Goal: Transaction & Acquisition: Book appointment/travel/reservation

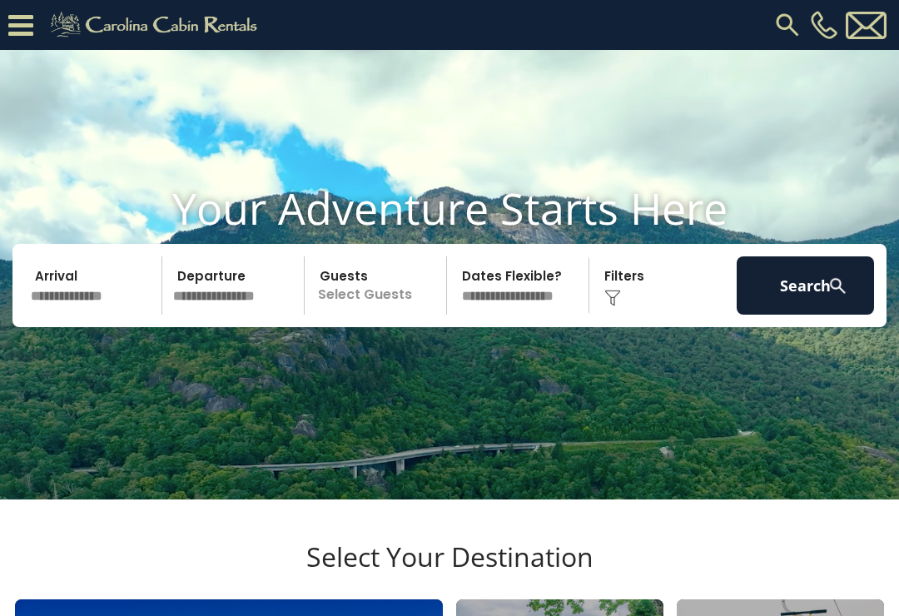
click at [97, 315] on input "text" at bounding box center [93, 285] width 137 height 58
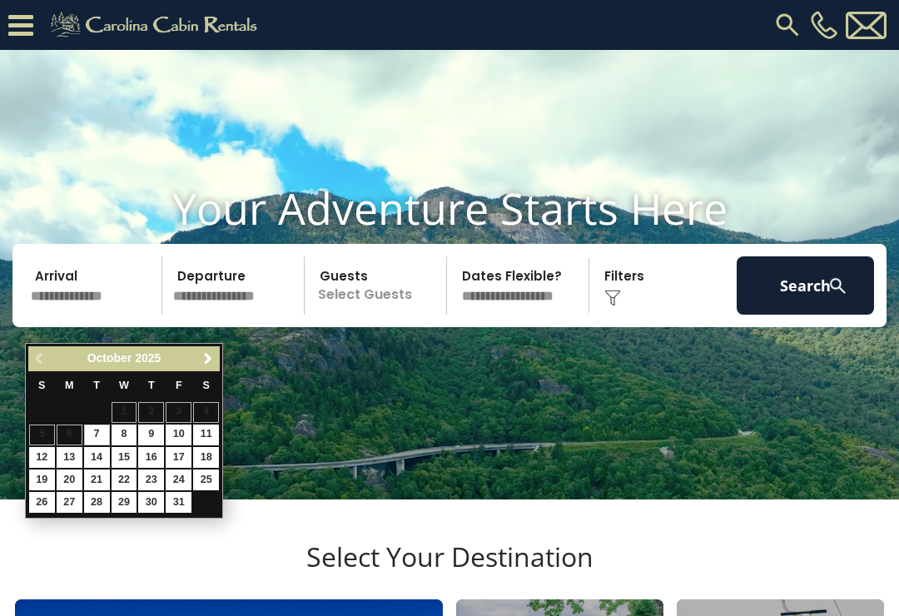
click at [49, 447] on link "12" at bounding box center [42, 457] width 26 height 21
type input "********"
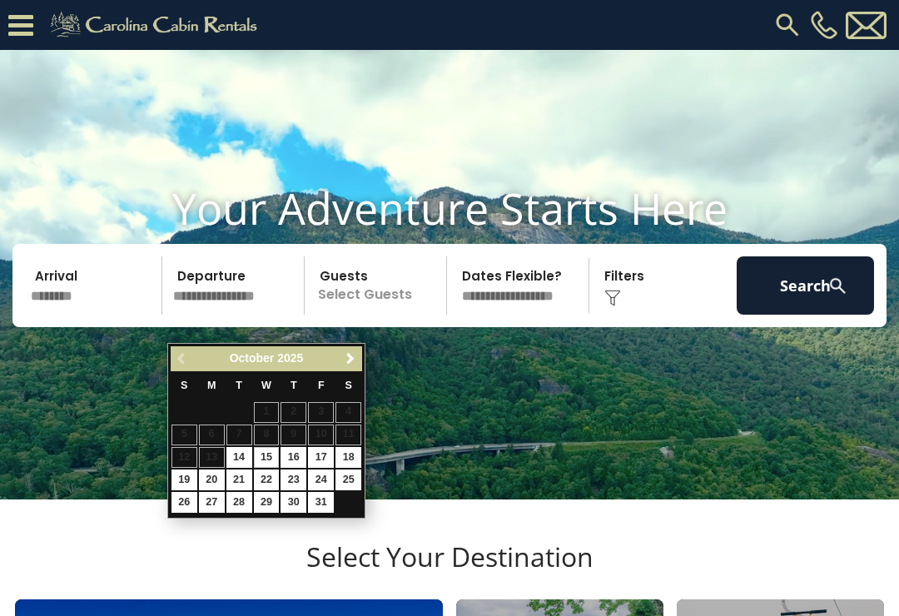
click at [279, 447] on link "15" at bounding box center [267, 457] width 26 height 21
type input "********"
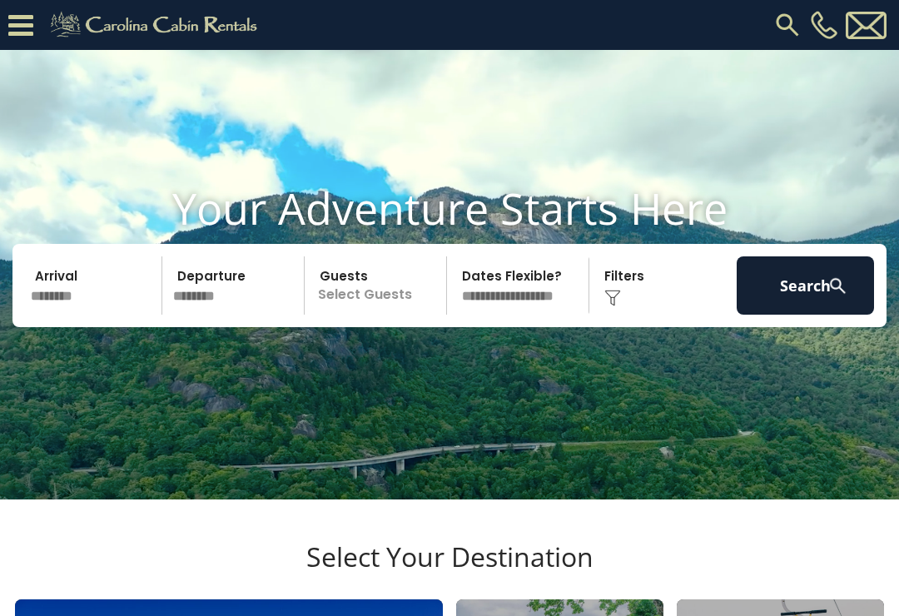
click at [362, 315] on p "Select Guests" at bounding box center [378, 285] width 136 height 58
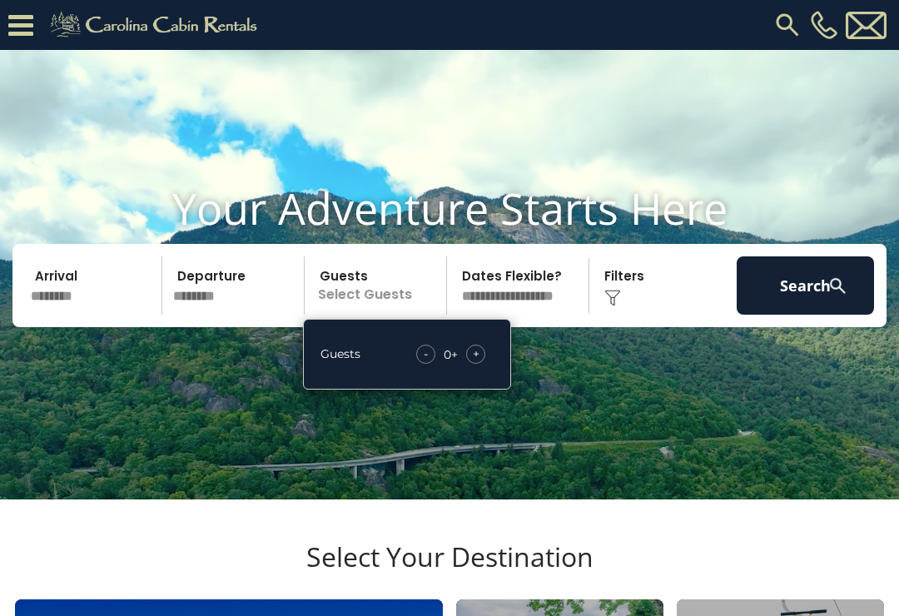
click at [480, 364] on div "+" at bounding box center [475, 354] width 19 height 19
click at [483, 364] on div "+" at bounding box center [475, 354] width 19 height 19
click at [810, 307] on button "Search" at bounding box center [804, 285] width 137 height 58
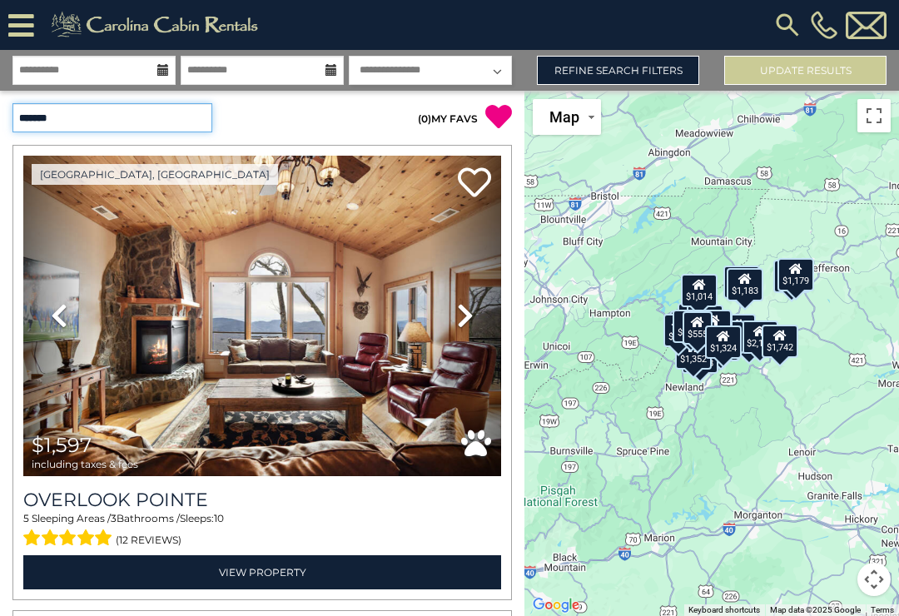
click at [144, 121] on select "**********" at bounding box center [112, 117] width 200 height 29
select select "*****"
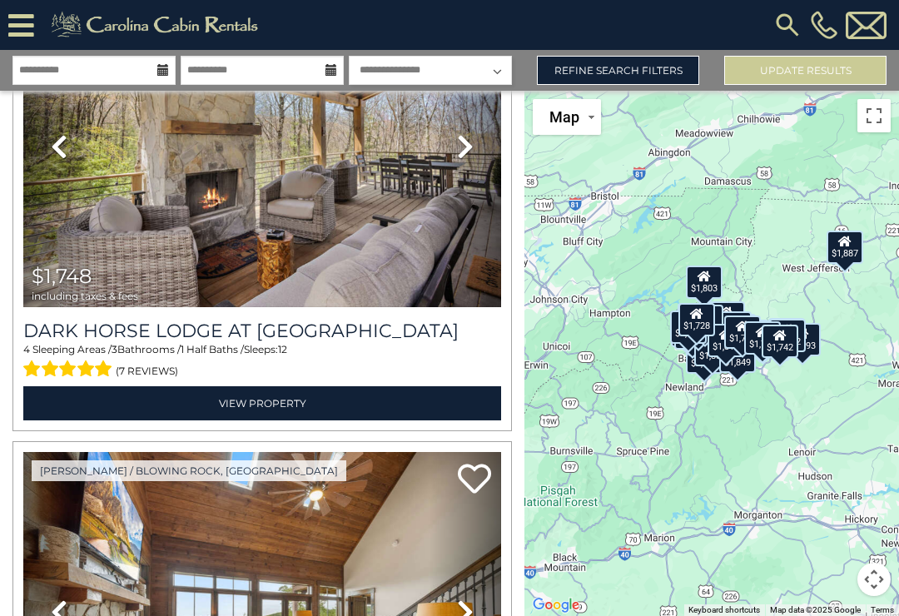
scroll to position [12698, 0]
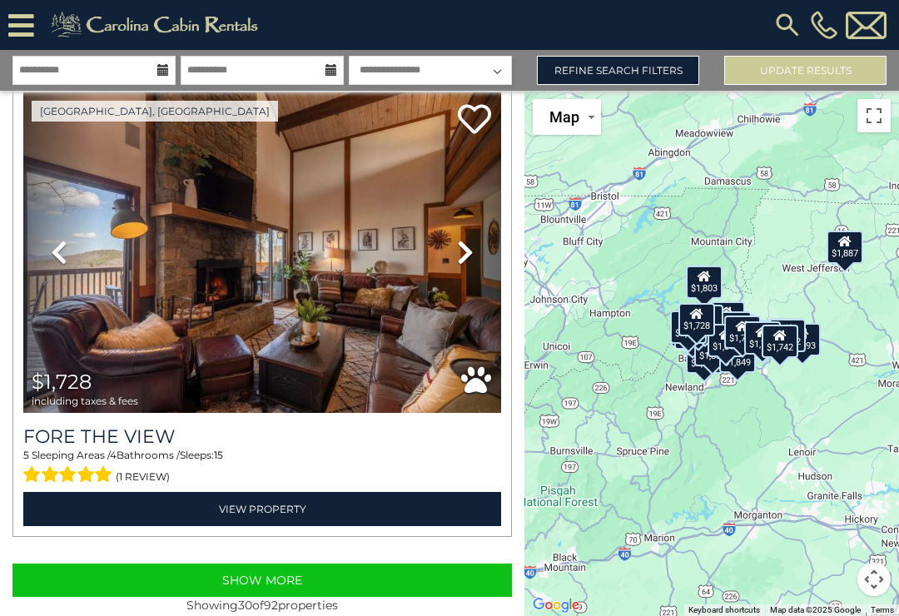
click at [295, 580] on button "Show More" at bounding box center [261, 579] width 499 height 33
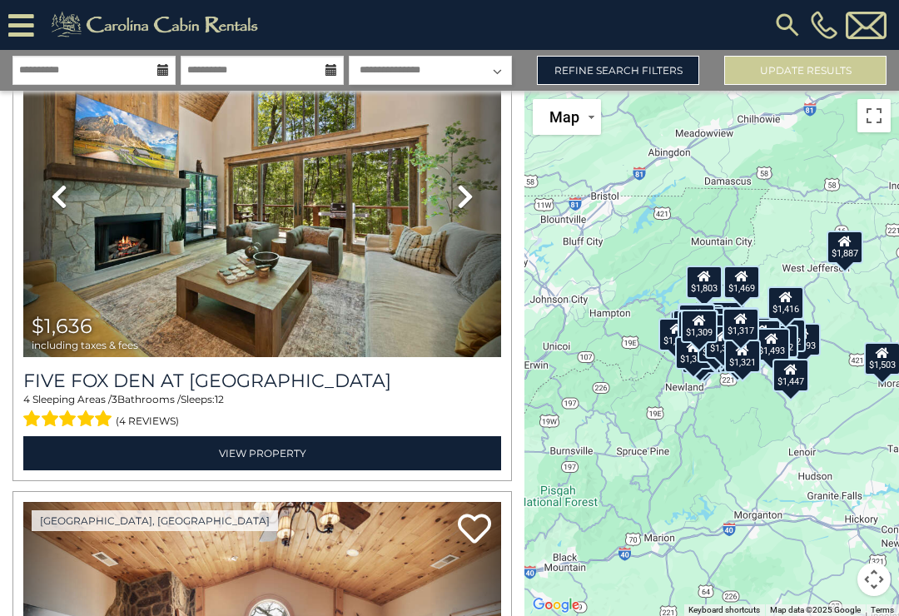
scroll to position [16394, 0]
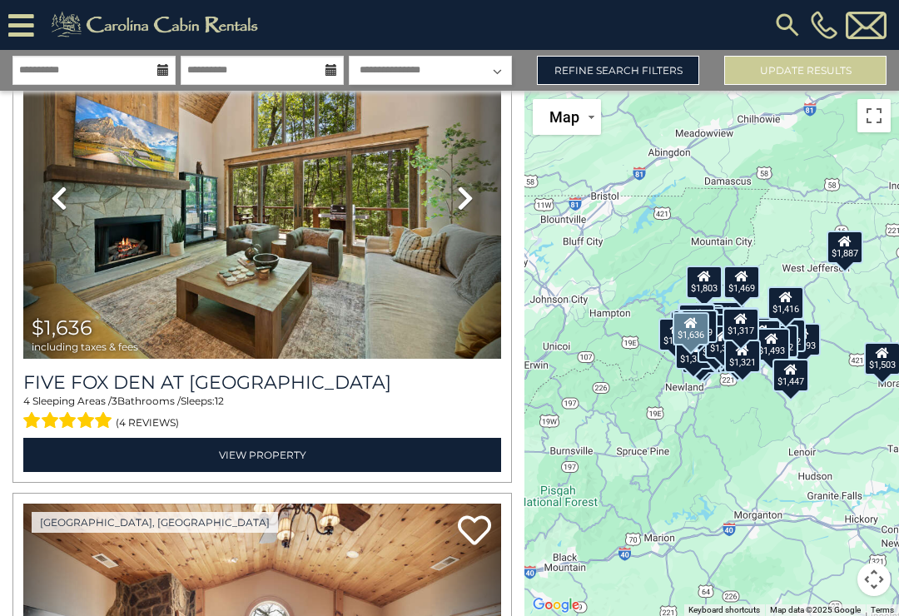
click at [279, 461] on link "View Property" at bounding box center [262, 455] width 478 height 34
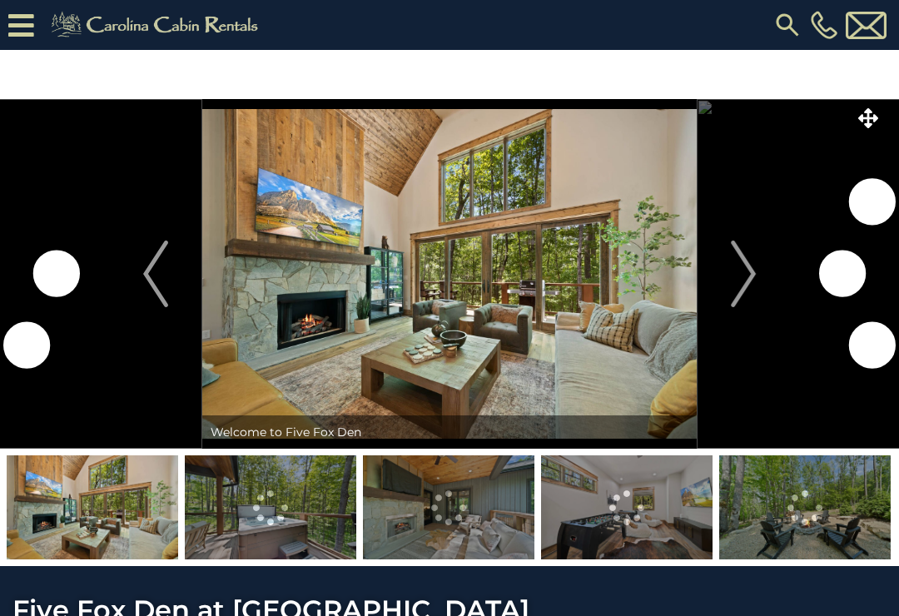
click at [738, 257] on img "Next" at bounding box center [743, 273] width 25 height 67
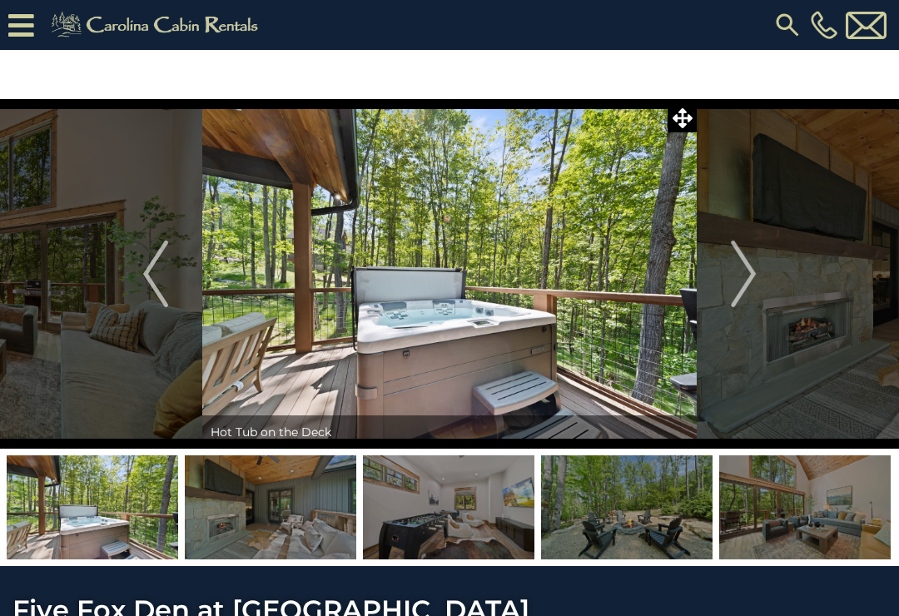
click at [737, 260] on img "Next" at bounding box center [743, 273] width 25 height 67
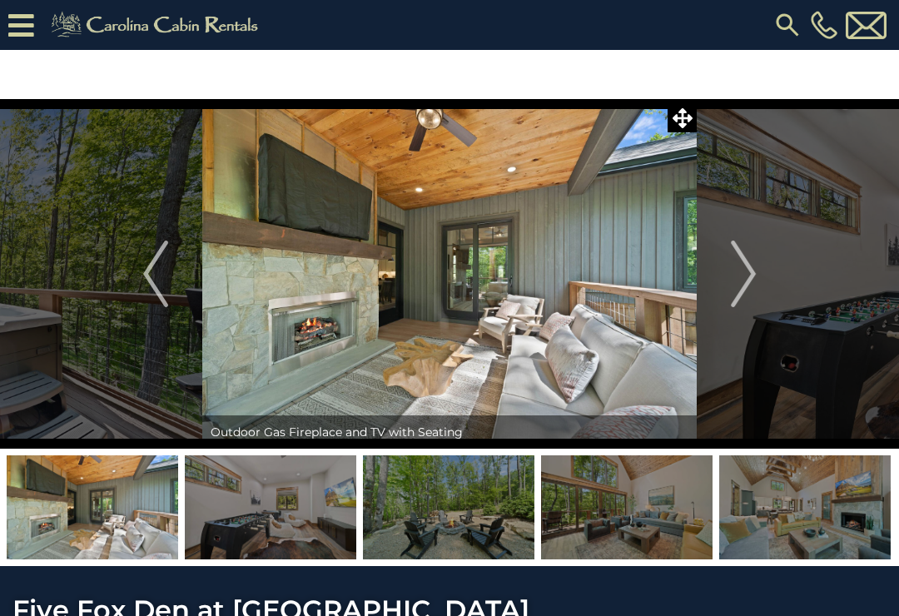
click at [736, 270] on img "Next" at bounding box center [743, 273] width 25 height 67
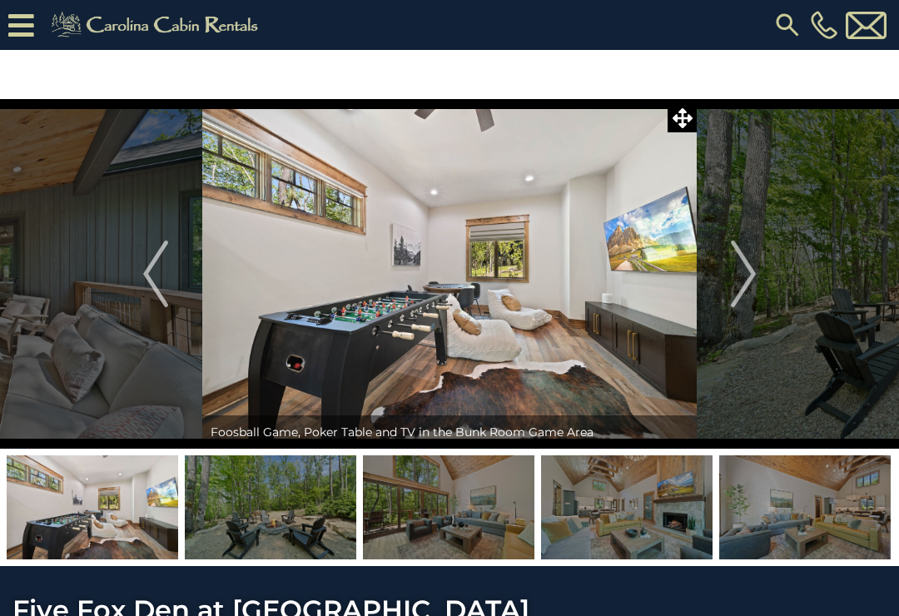
click at [742, 267] on img "Next" at bounding box center [743, 273] width 25 height 67
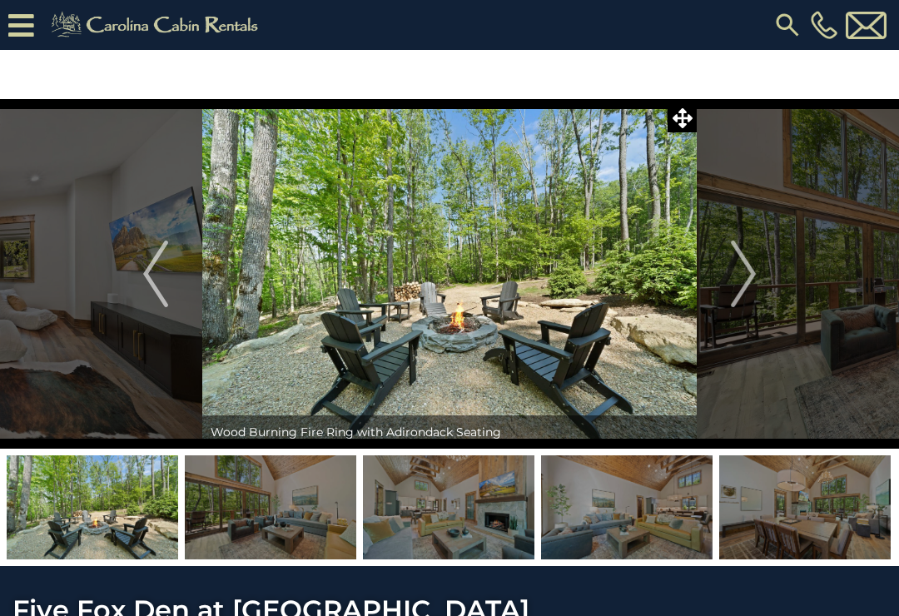
click at [743, 264] on img "Next" at bounding box center [743, 273] width 25 height 67
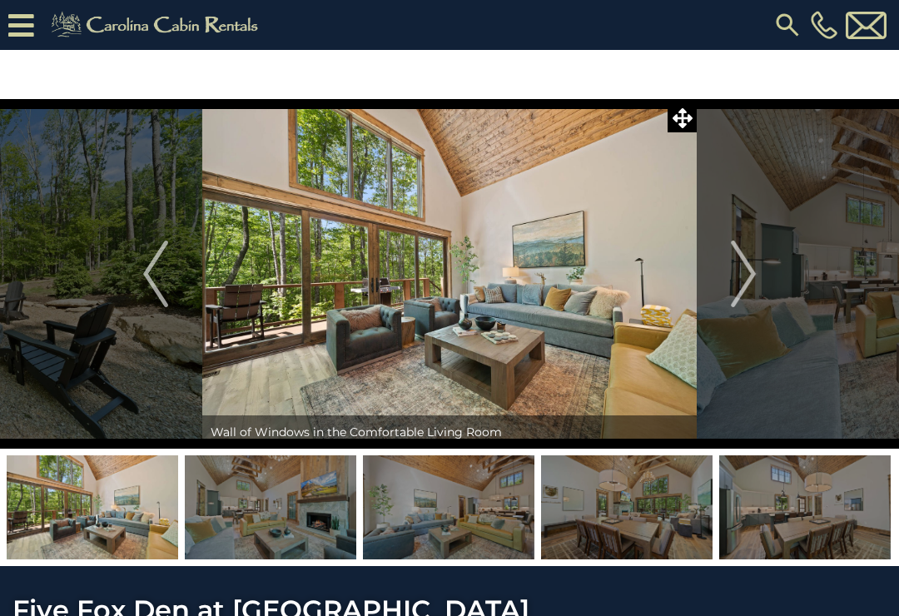
click at [745, 268] on img "Next" at bounding box center [743, 273] width 25 height 67
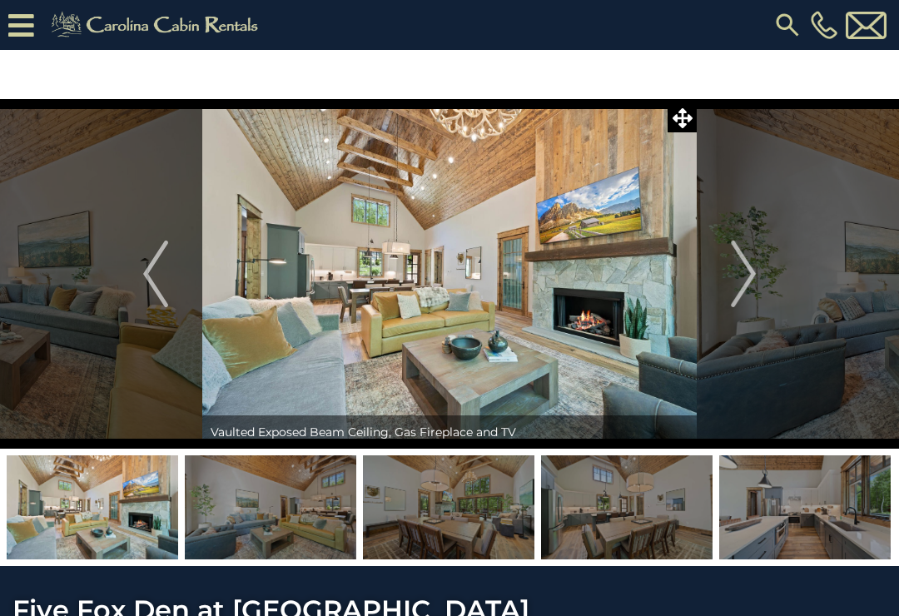
click at [746, 280] on img "Next" at bounding box center [743, 273] width 25 height 67
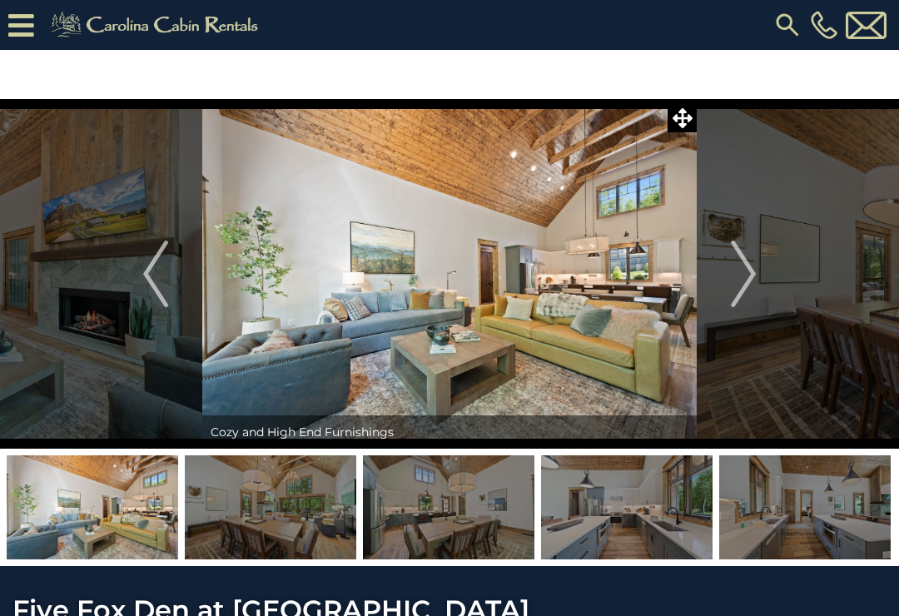
click at [740, 270] on img "Next" at bounding box center [743, 273] width 25 height 67
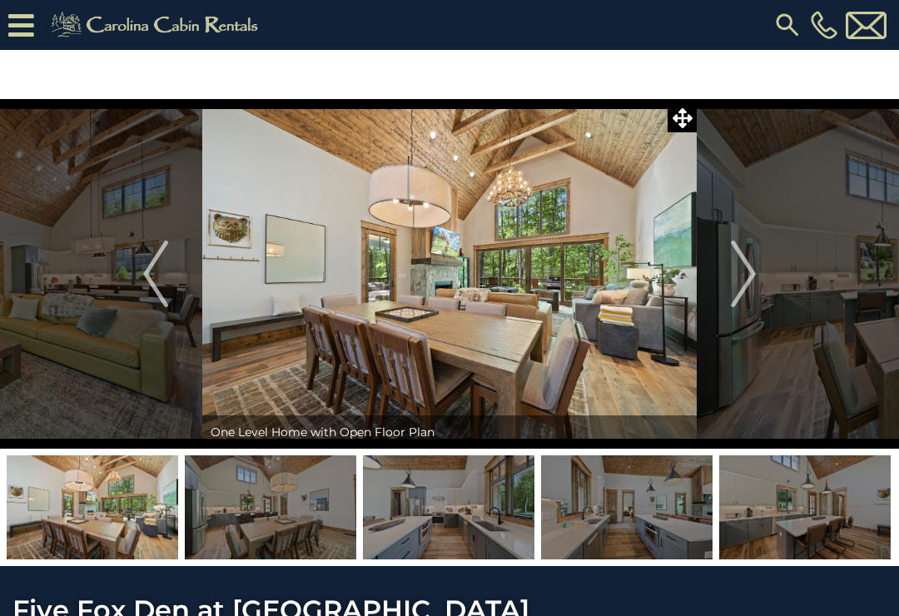
click at [748, 274] on img "Next" at bounding box center [743, 273] width 25 height 67
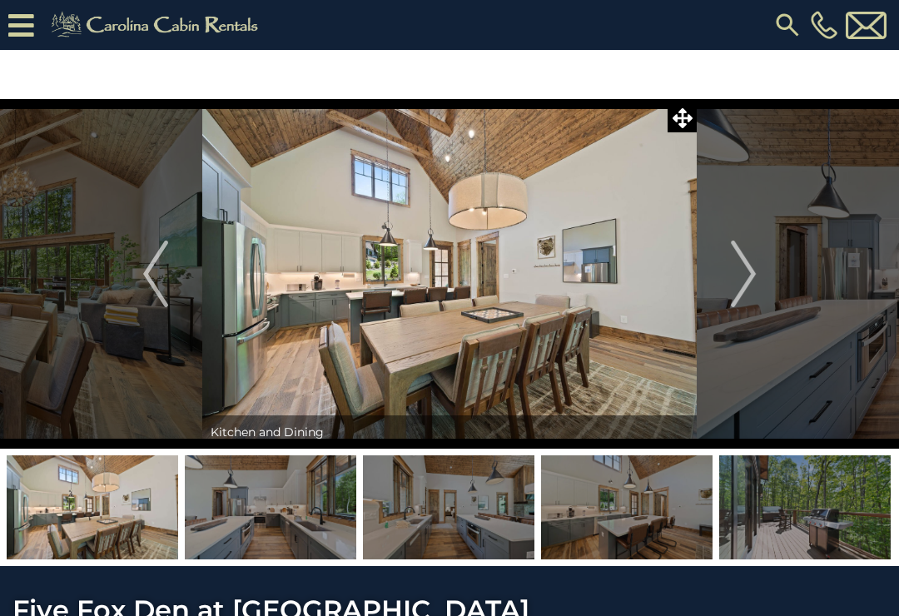
click at [747, 276] on img "Next" at bounding box center [743, 273] width 25 height 67
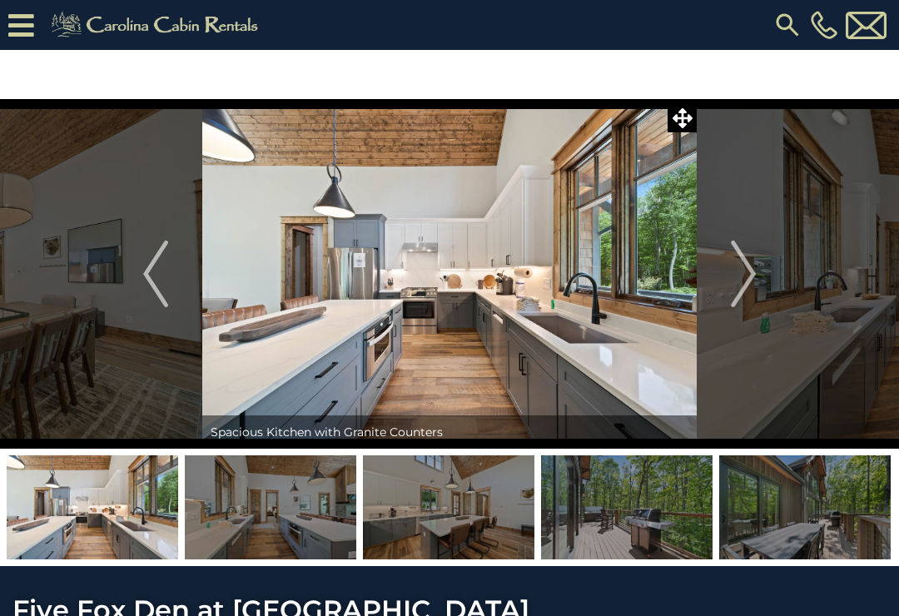
click at [751, 273] on img "Next" at bounding box center [743, 273] width 25 height 67
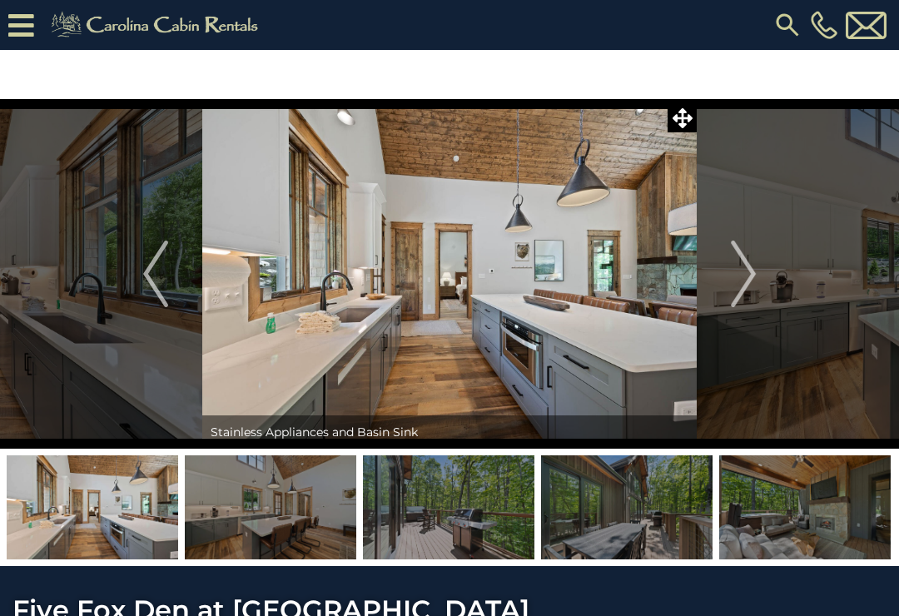
click at [744, 277] on img "Next" at bounding box center [743, 273] width 25 height 67
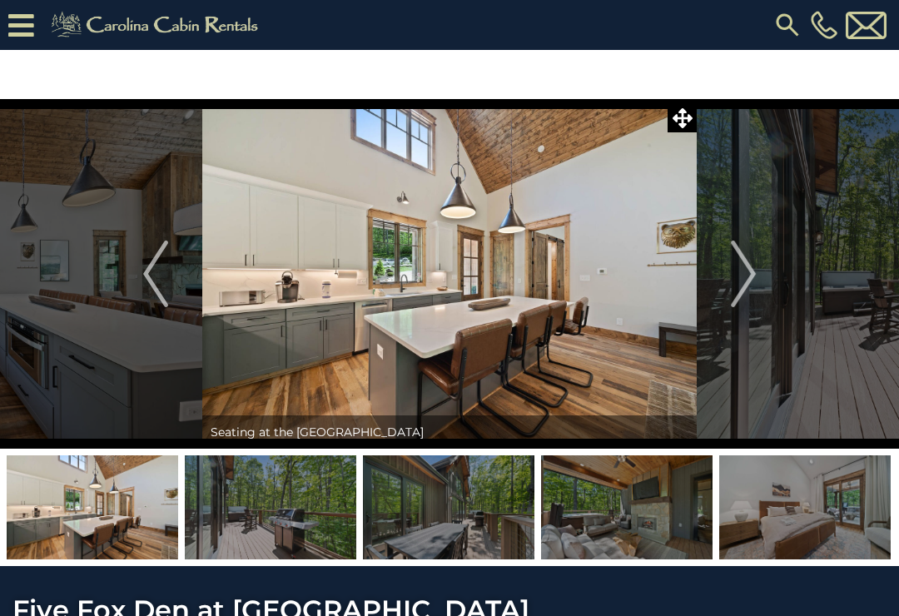
click at [747, 275] on img "Next" at bounding box center [743, 273] width 25 height 67
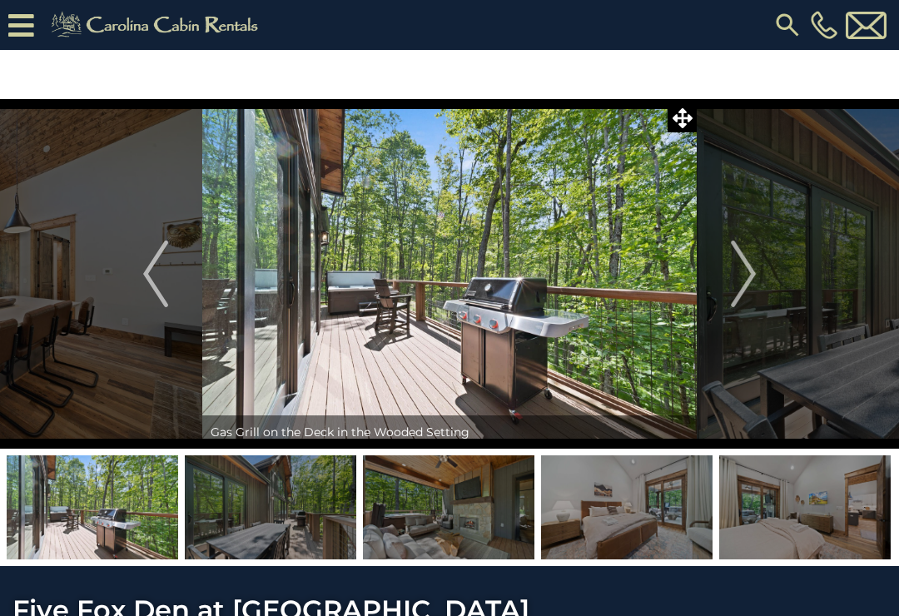
click at [751, 270] on img "Next" at bounding box center [743, 273] width 25 height 67
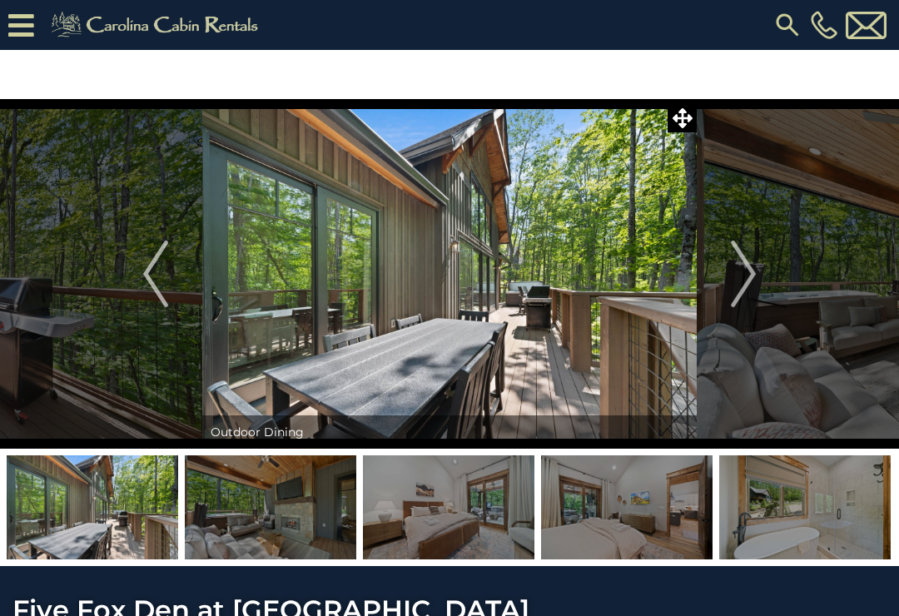
click at [750, 274] on img "Next" at bounding box center [743, 273] width 25 height 67
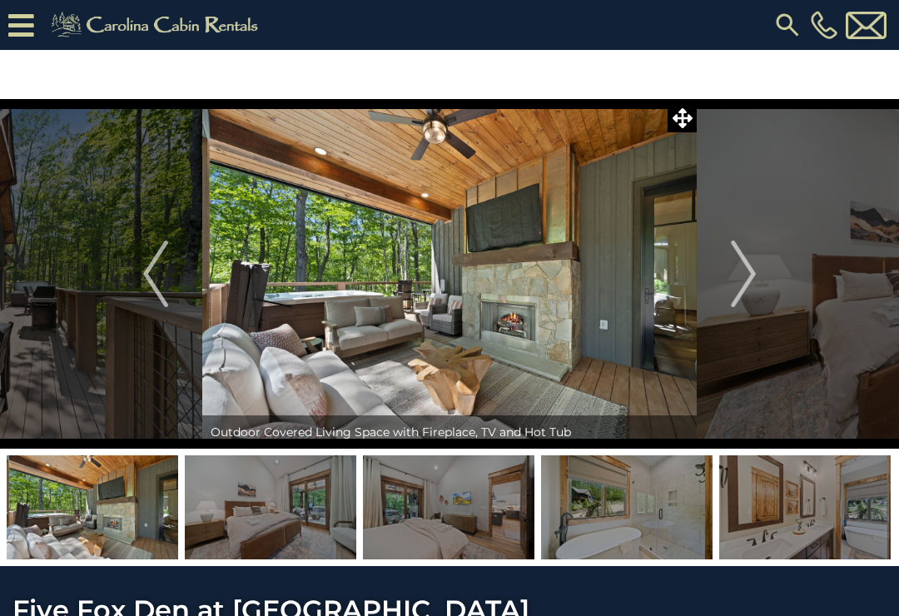
click at [750, 277] on img "Next" at bounding box center [743, 273] width 25 height 67
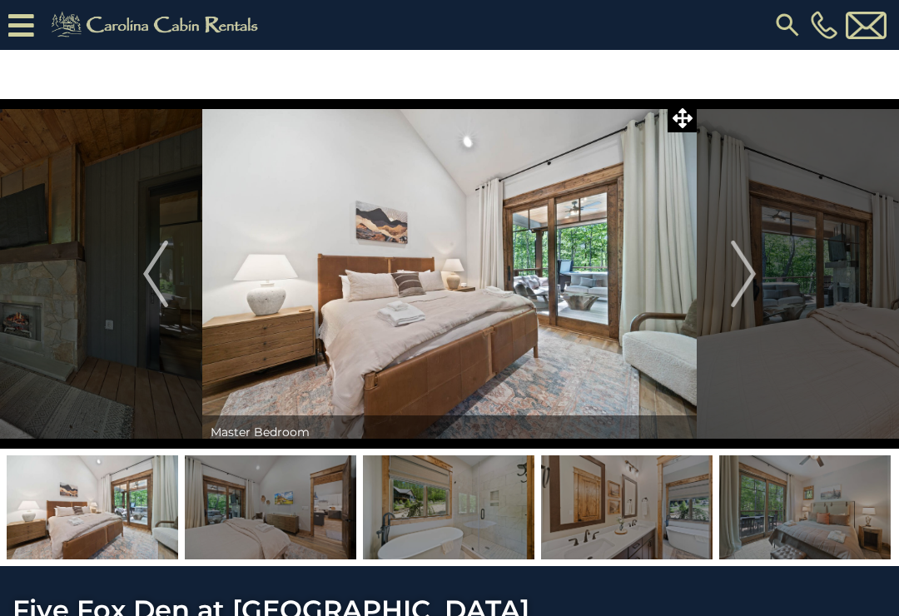
click at [743, 275] on img "Next" at bounding box center [743, 273] width 25 height 67
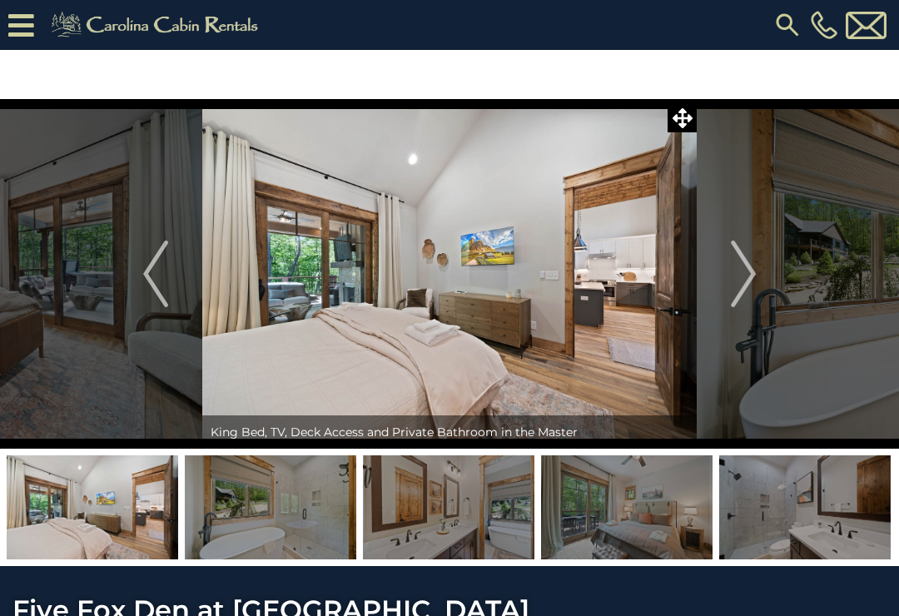
click at [750, 271] on img "Next" at bounding box center [743, 273] width 25 height 67
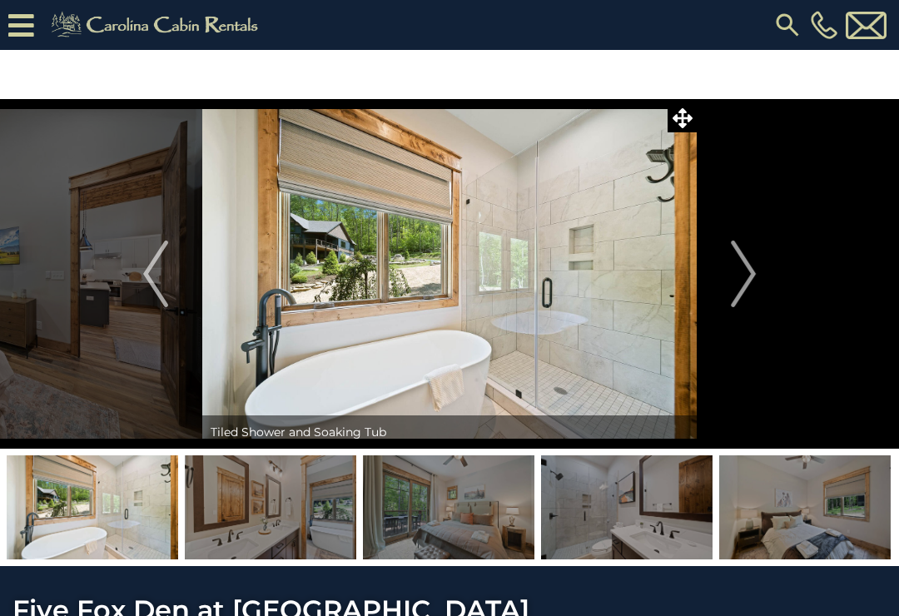
click at [758, 275] on button "Next" at bounding box center [742, 273] width 93 height 349
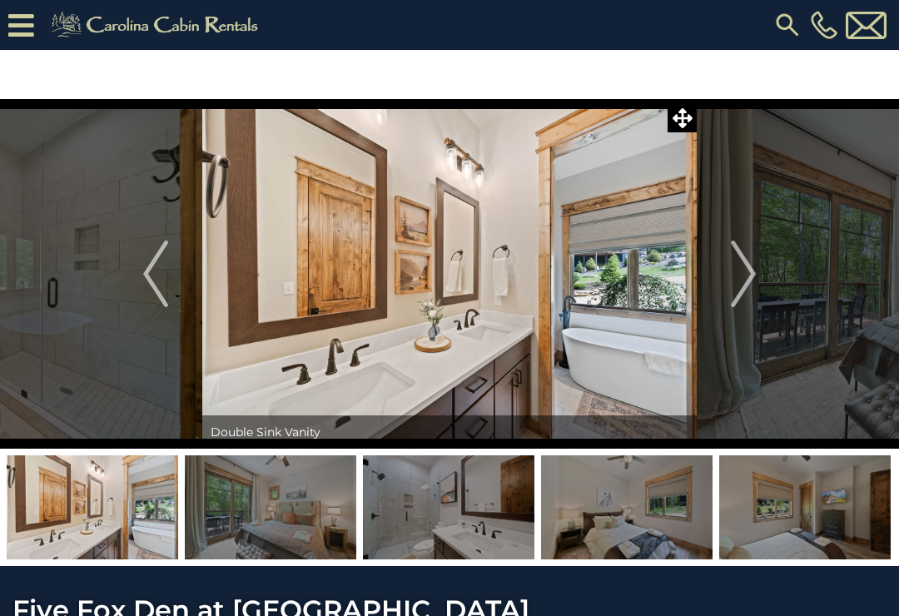
click at [746, 273] on img "Next" at bounding box center [743, 273] width 25 height 67
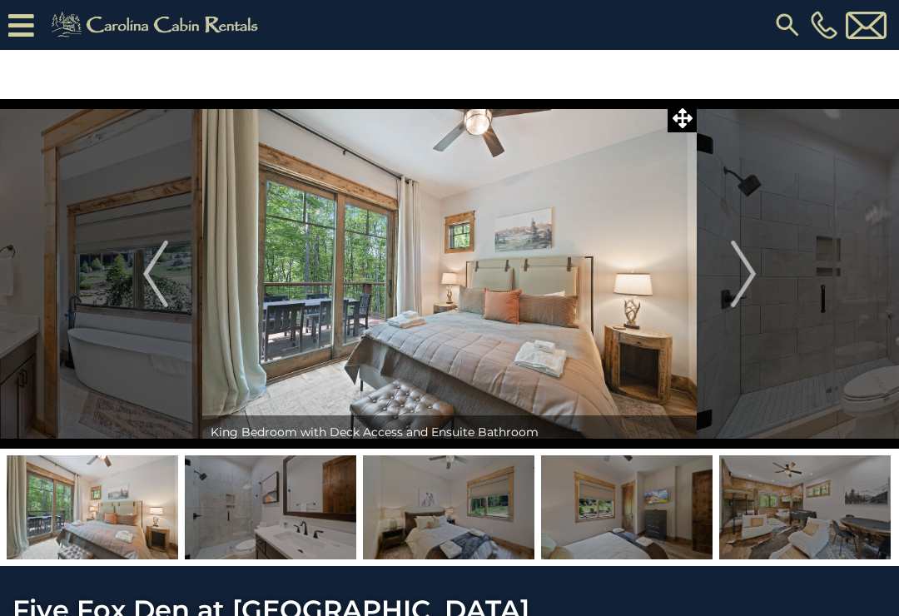
click at [749, 272] on img "Next" at bounding box center [743, 273] width 25 height 67
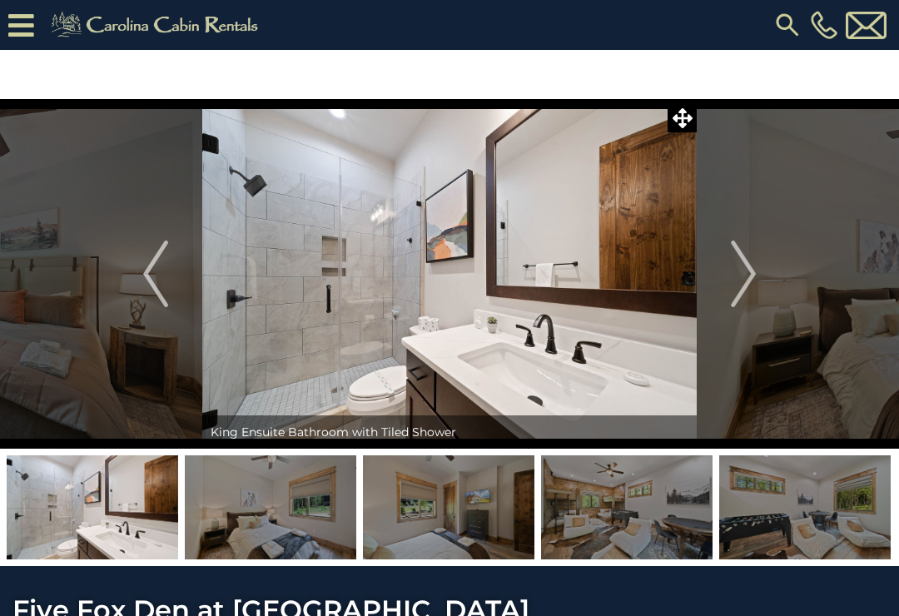
click at [750, 273] on img "Next" at bounding box center [743, 273] width 25 height 67
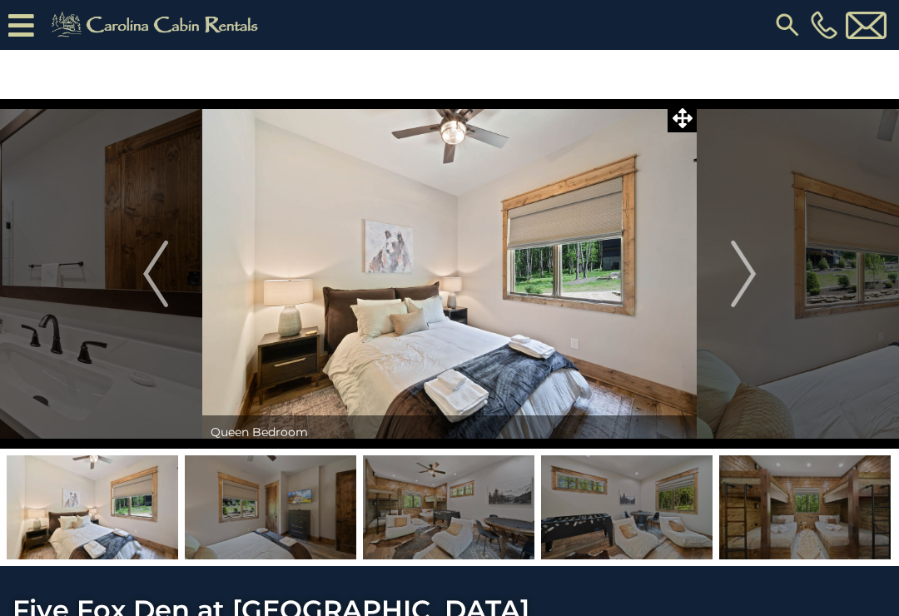
click at [753, 277] on img "Next" at bounding box center [743, 273] width 25 height 67
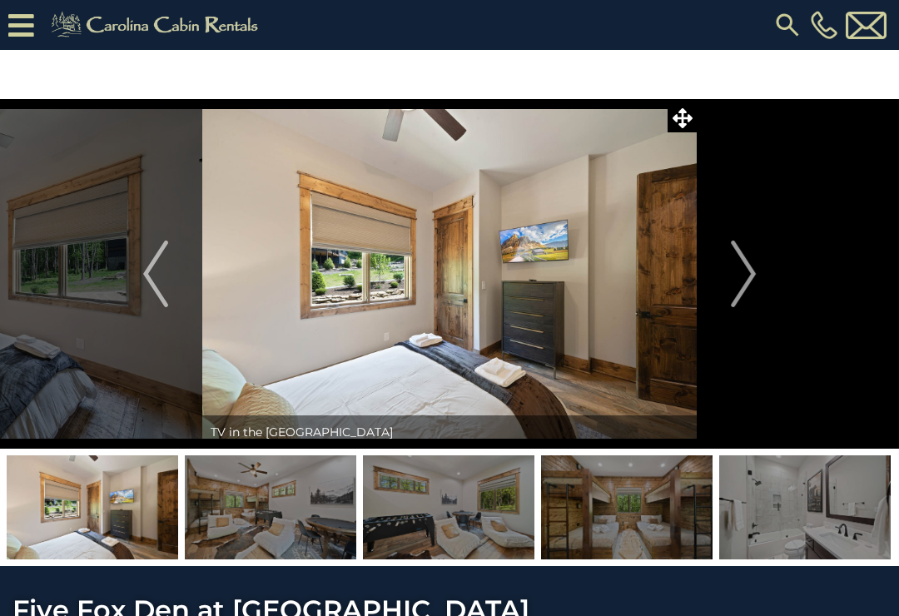
click at [754, 270] on img "Next" at bounding box center [743, 273] width 25 height 67
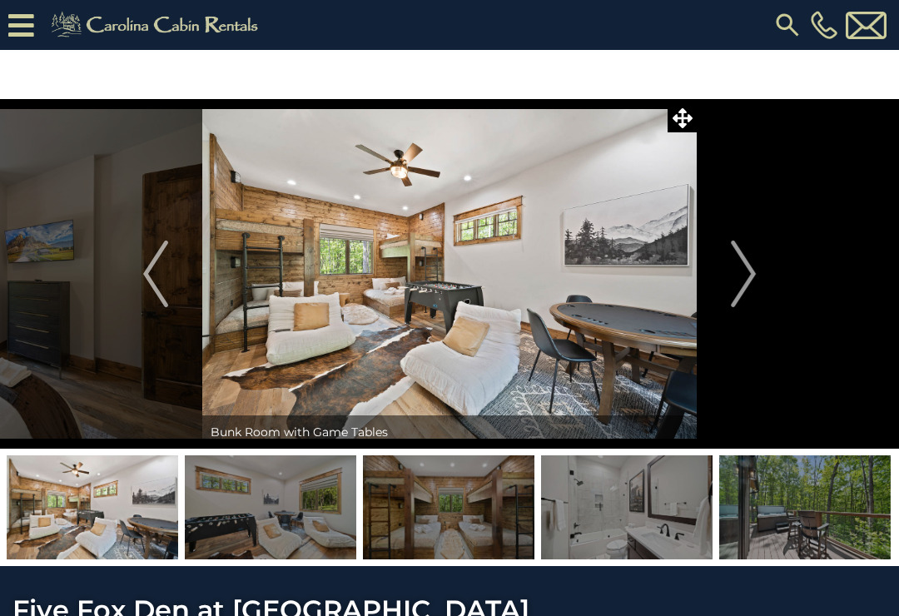
click at [750, 272] on img "Next" at bounding box center [743, 273] width 25 height 67
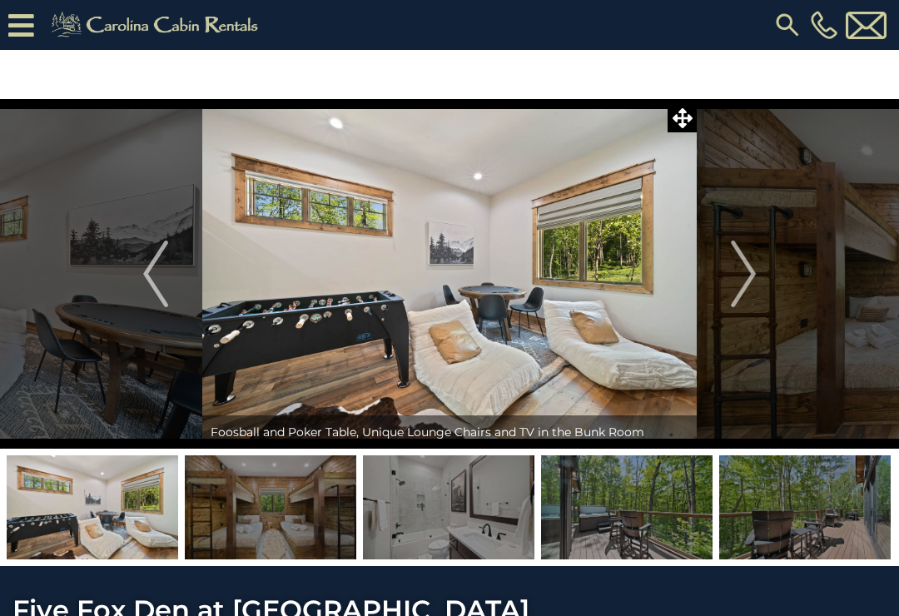
click at [750, 276] on img "Next" at bounding box center [743, 273] width 25 height 67
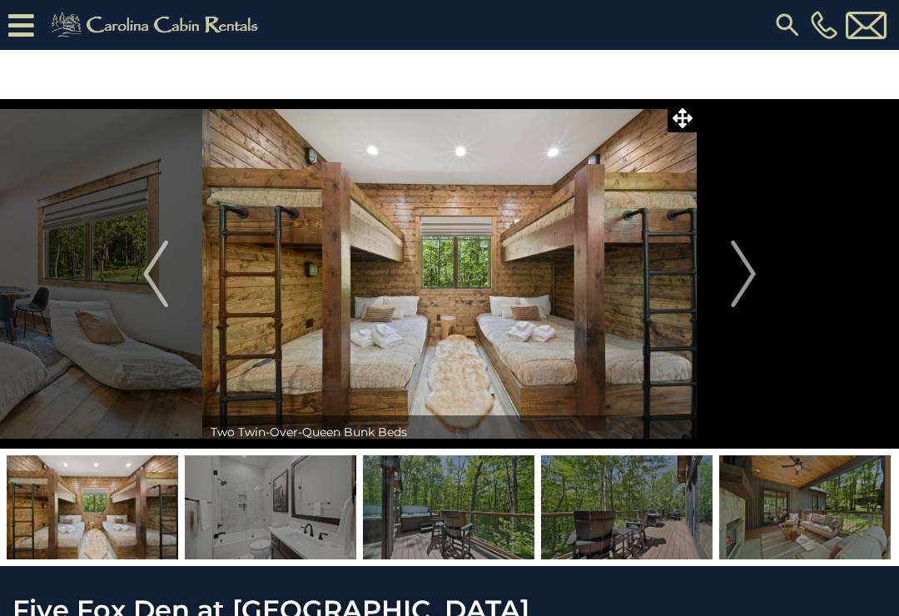
click at [746, 282] on img "Next" at bounding box center [743, 273] width 25 height 67
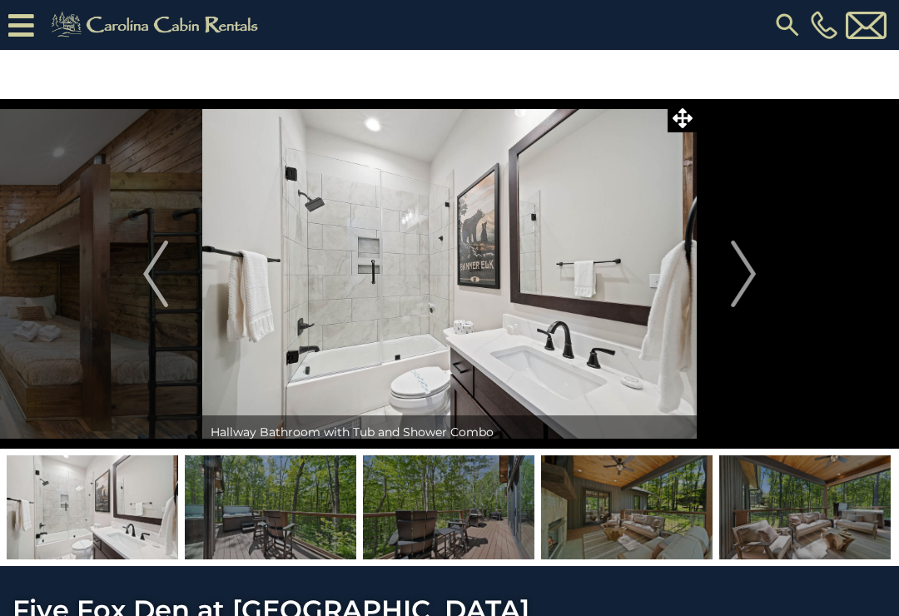
click at [741, 273] on img "Next" at bounding box center [743, 273] width 25 height 67
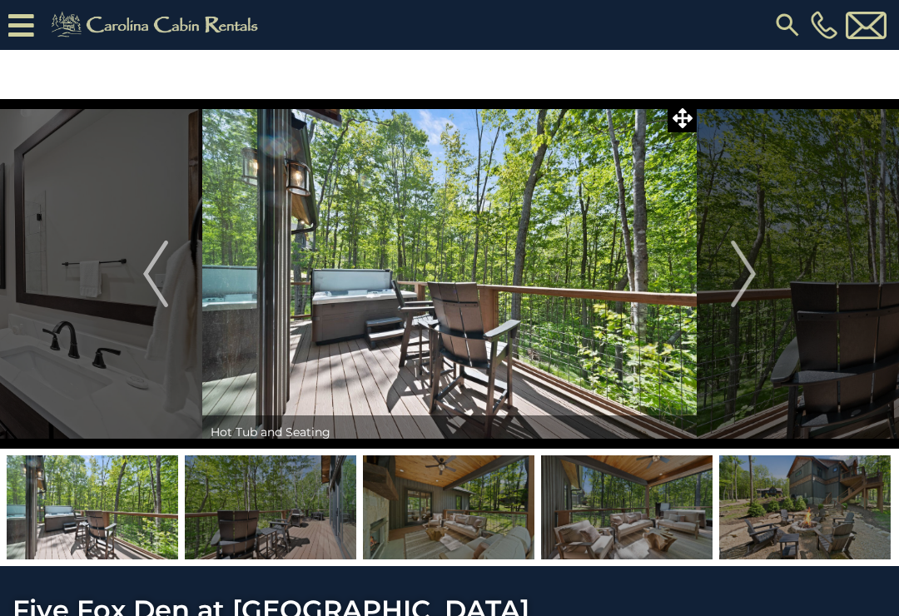
click at [747, 272] on img "Next" at bounding box center [743, 273] width 25 height 67
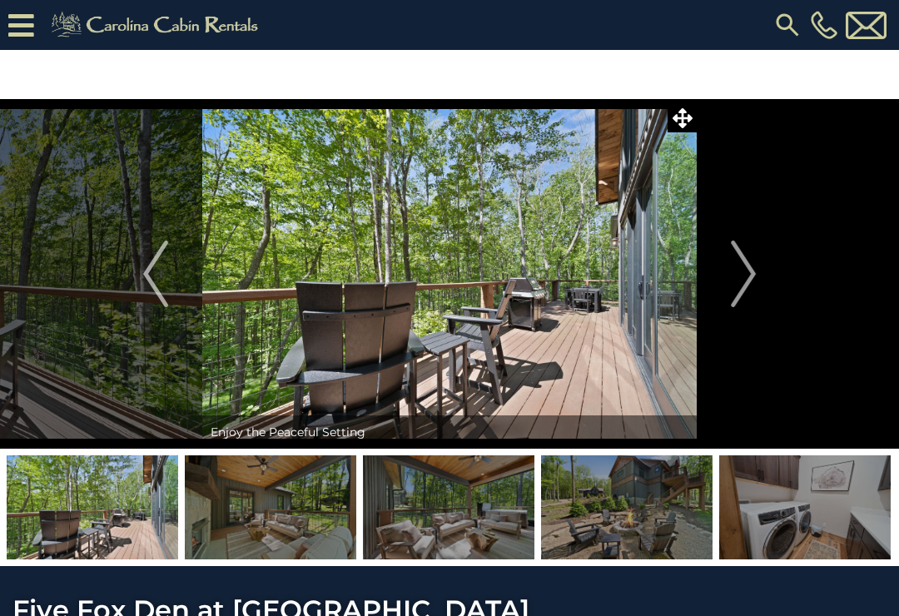
click at [746, 280] on img "Next" at bounding box center [743, 273] width 25 height 67
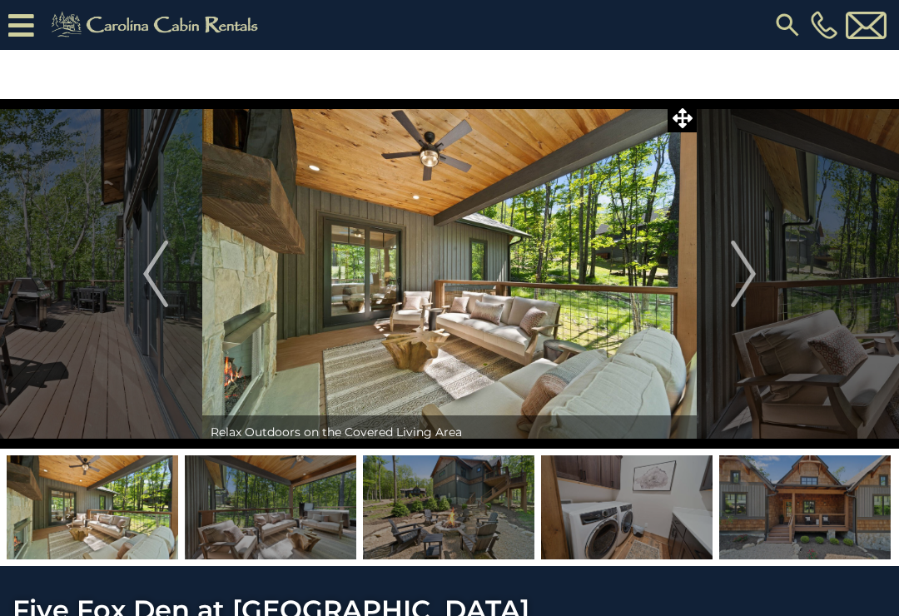
click at [744, 277] on img "Next" at bounding box center [743, 273] width 25 height 67
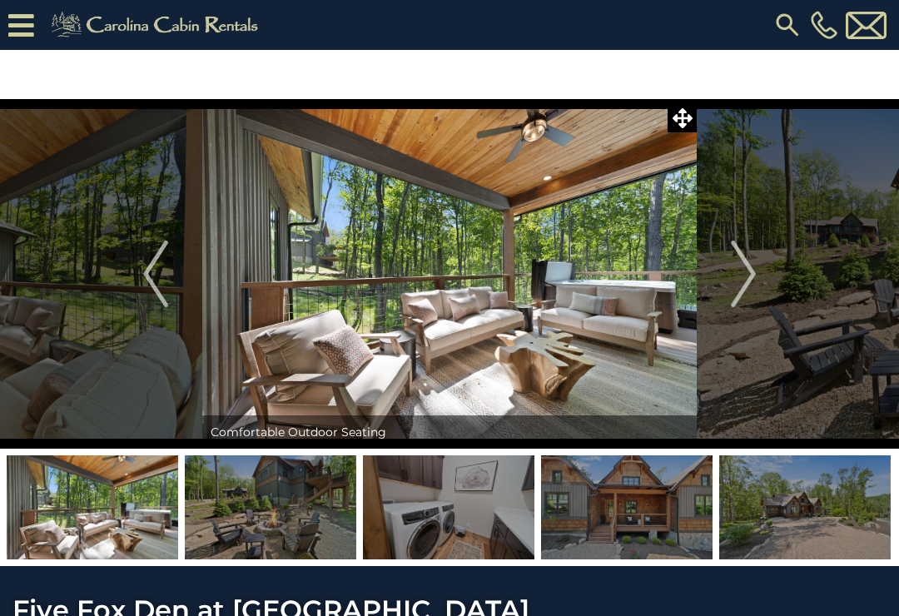
click at [751, 267] on img "Next" at bounding box center [743, 273] width 25 height 67
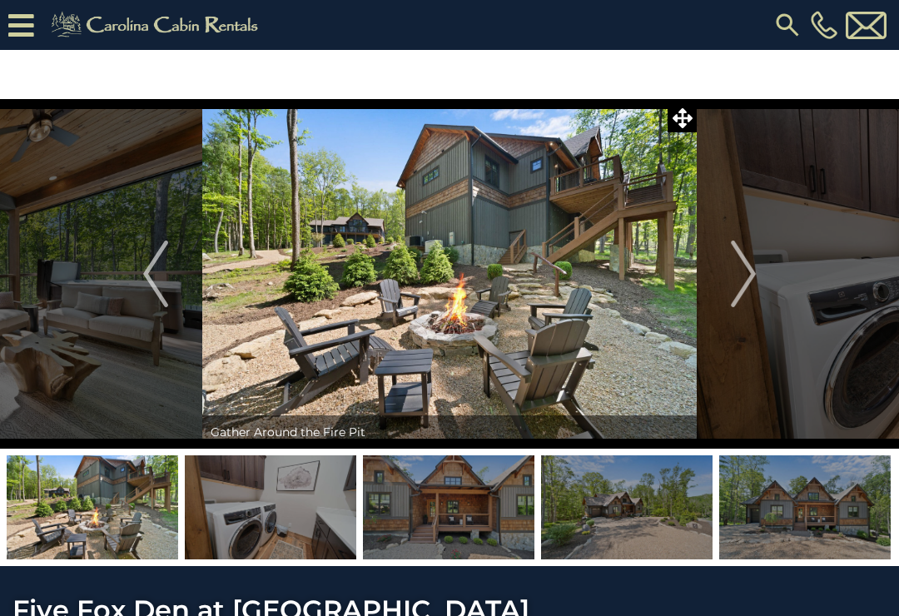
click at [751, 270] on img "Next" at bounding box center [743, 273] width 25 height 67
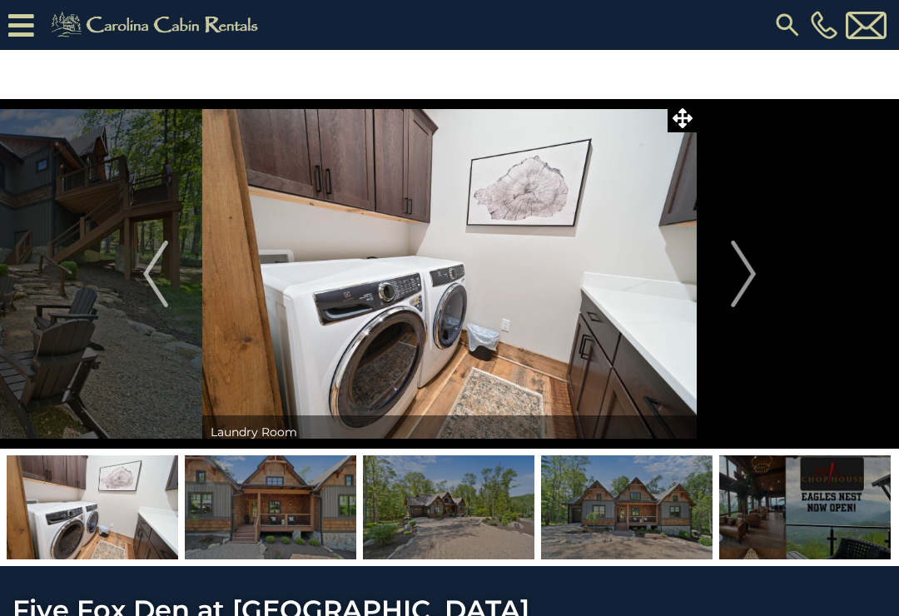
click at [746, 270] on img "Next" at bounding box center [743, 273] width 25 height 67
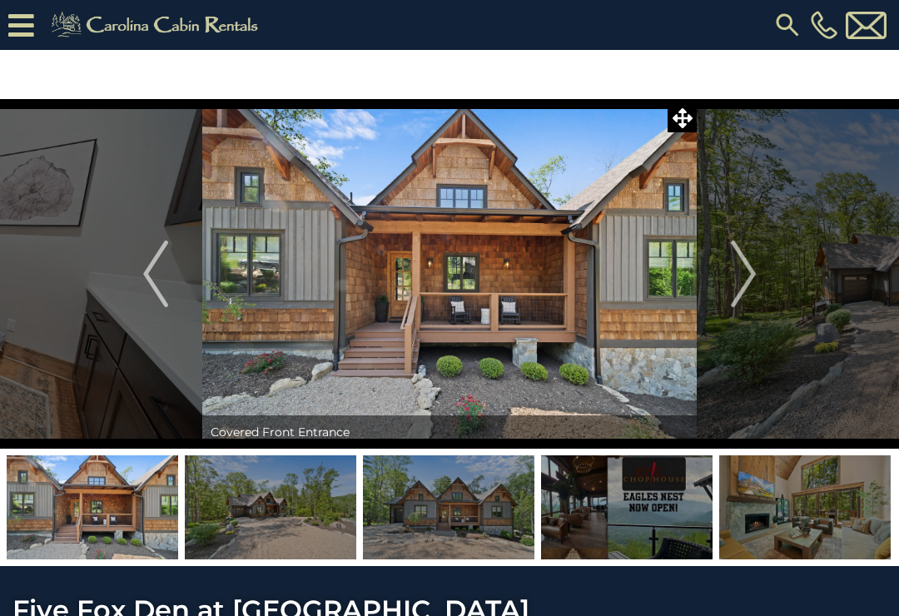
click at [741, 273] on img "Next" at bounding box center [743, 273] width 25 height 67
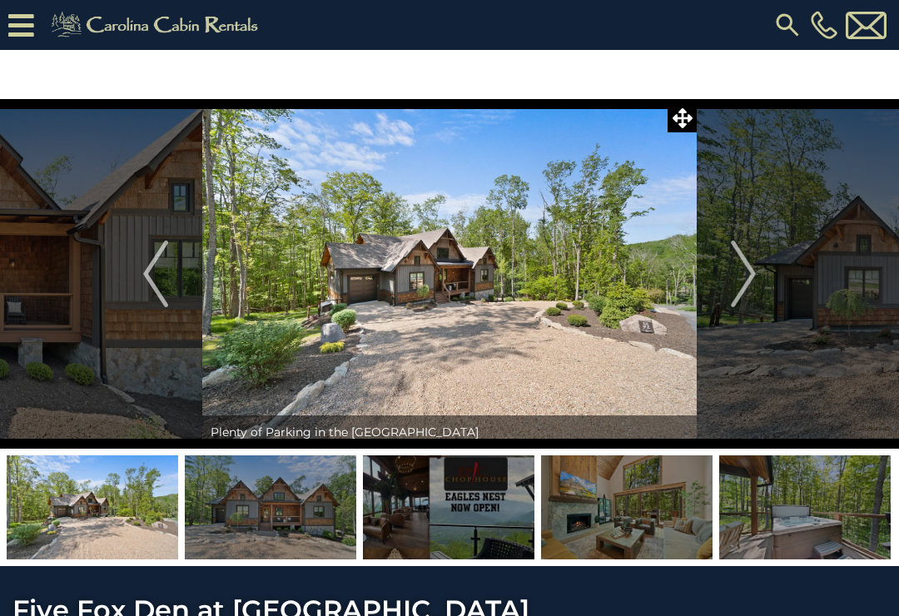
click at [751, 270] on img "Next" at bounding box center [743, 273] width 25 height 67
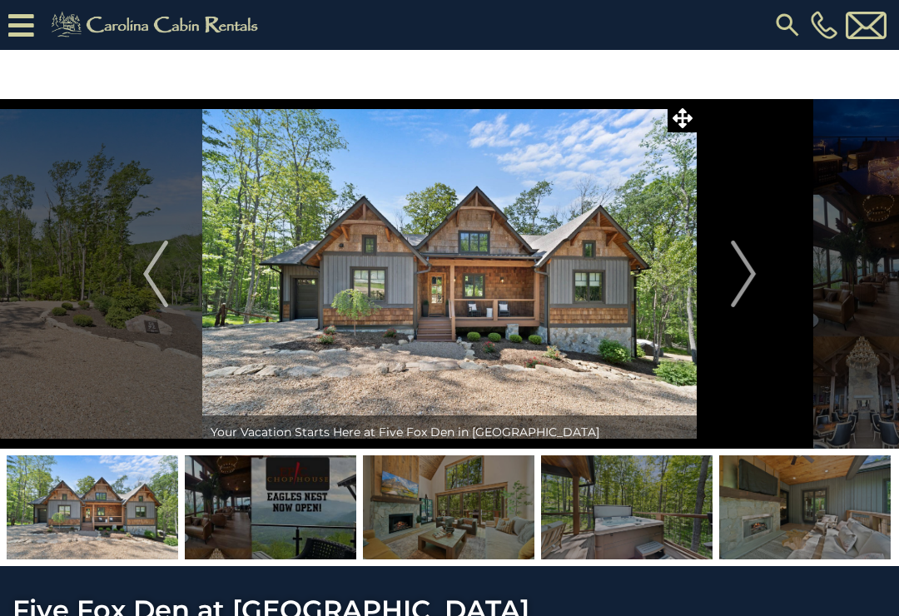
click at [751, 265] on img "Next" at bounding box center [743, 273] width 25 height 67
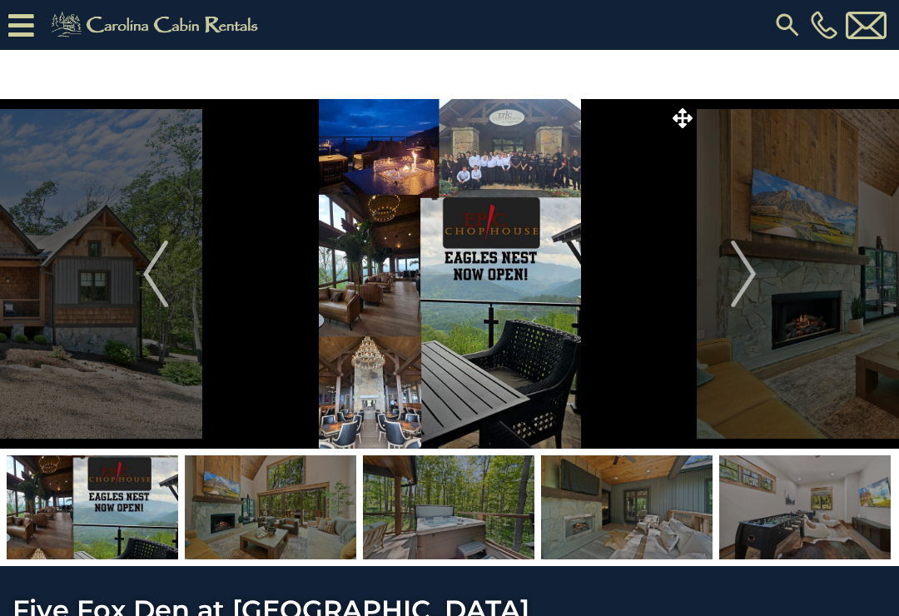
click at [165, 263] on img "Previous" at bounding box center [155, 273] width 25 height 67
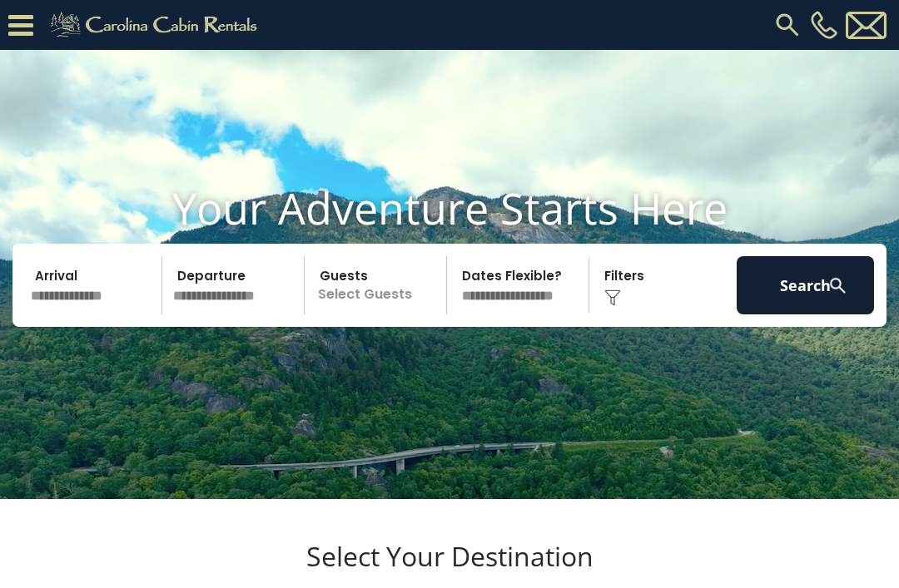
click at [85, 313] on input "text" at bounding box center [93, 285] width 137 height 58
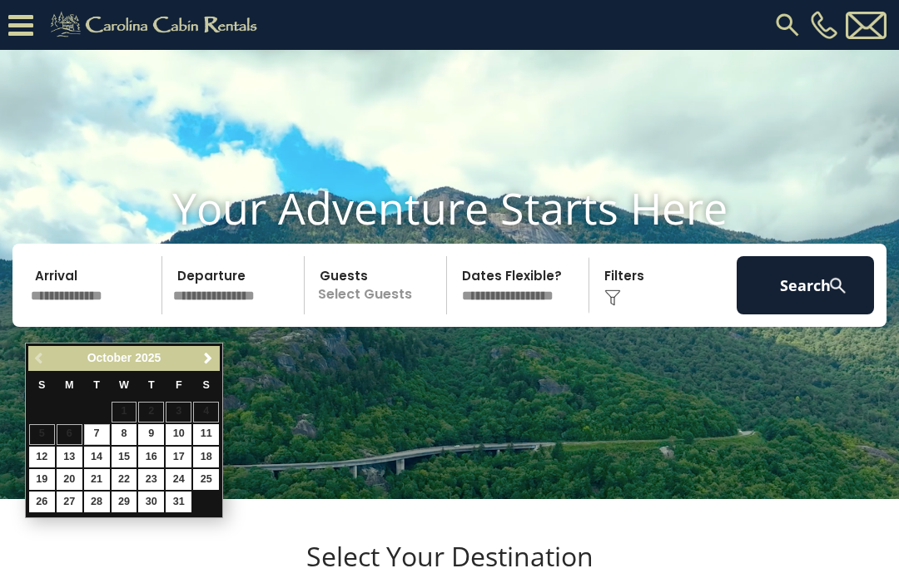
click at [51, 438] on table "S M T W T F S 1 2 3 4 5 6 7 8 9 10 11 12 13 14 15 16 17 18 19 20 21 22 23 24 25…" at bounding box center [123, 442] width 191 height 142
click at [48, 447] on link "12" at bounding box center [42, 457] width 26 height 21
type input "********"
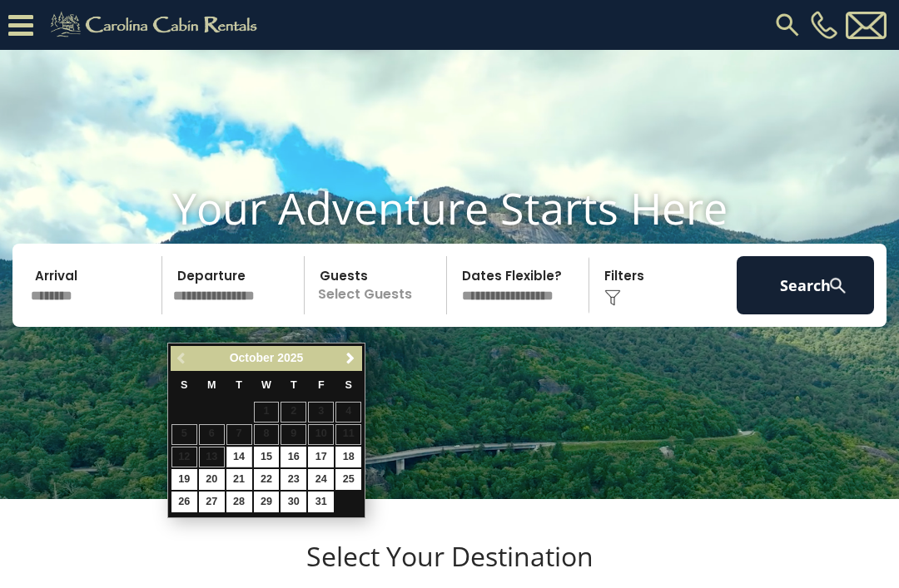
click at [264, 447] on link "15" at bounding box center [267, 457] width 26 height 21
type input "********"
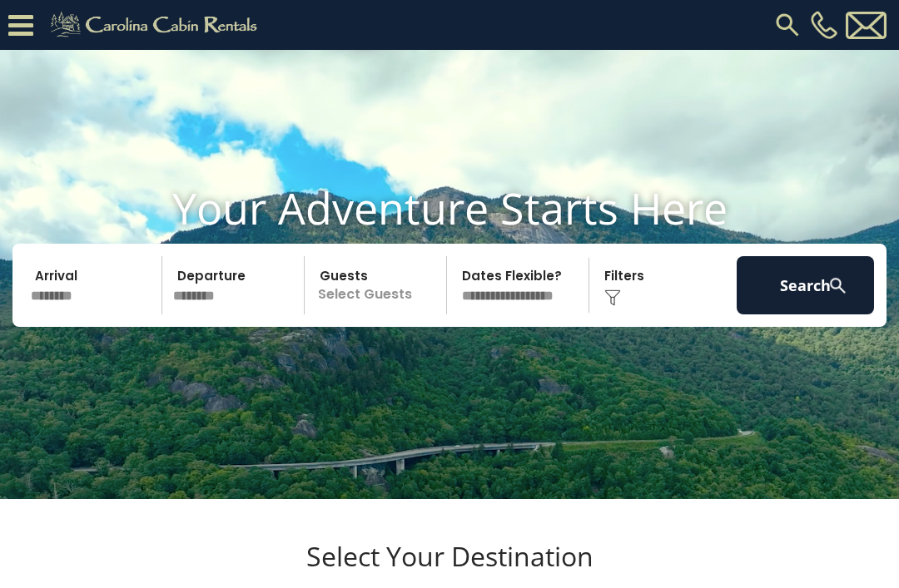
click at [369, 315] on p "Select Guests" at bounding box center [378, 285] width 136 height 58
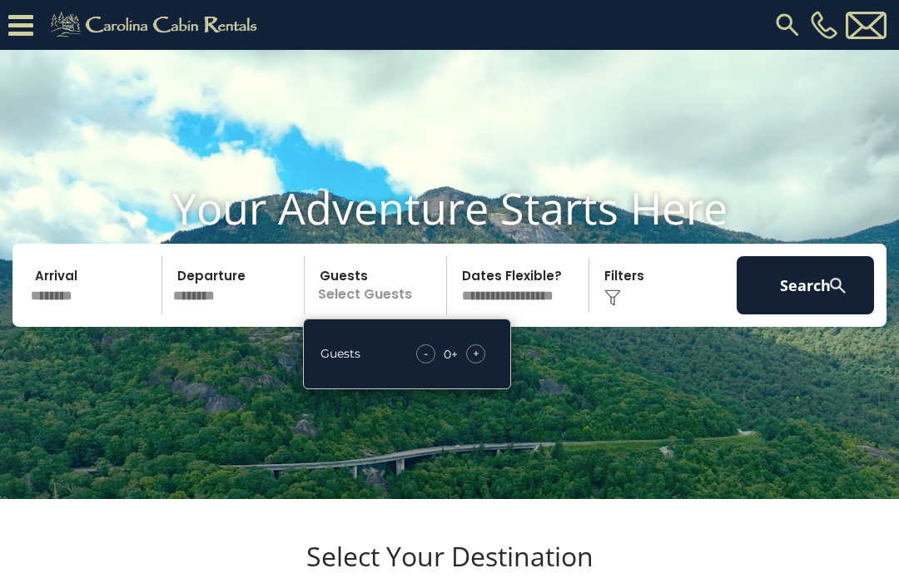
click at [488, 364] on div "- 0 + +" at bounding box center [451, 354] width 86 height 19
click at [479, 364] on div "+" at bounding box center [475, 354] width 19 height 19
click at [481, 364] on div "- 1 + +" at bounding box center [452, 354] width 82 height 19
click at [473, 362] on span "+" at bounding box center [476, 353] width 7 height 17
click at [797, 301] on button "Search" at bounding box center [804, 285] width 137 height 58
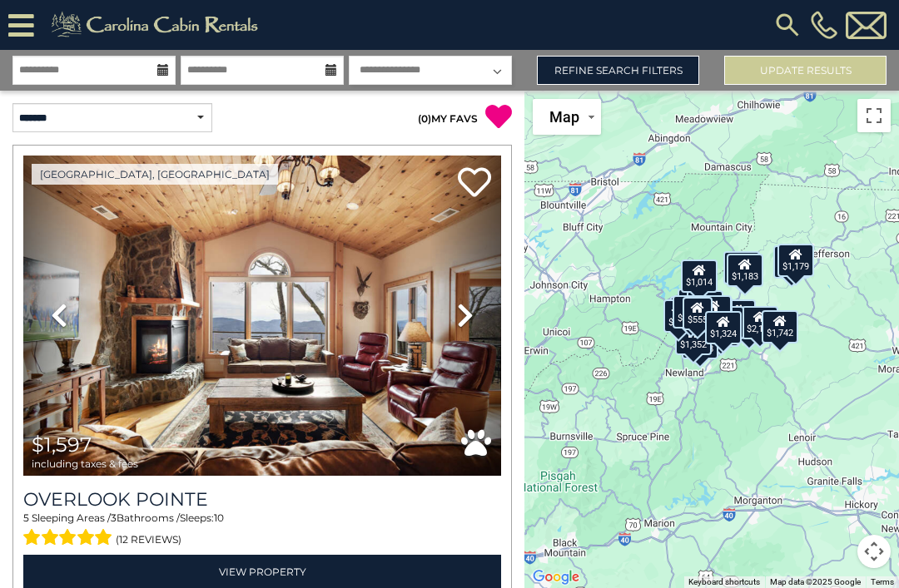
scroll to position [1, 0]
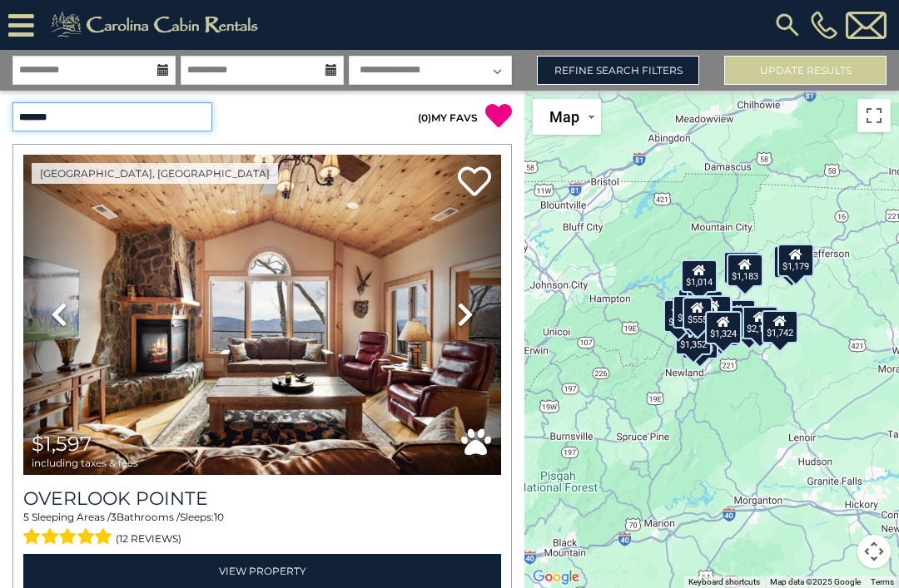
click at [160, 111] on select "**********" at bounding box center [112, 116] width 200 height 29
select select "*****"
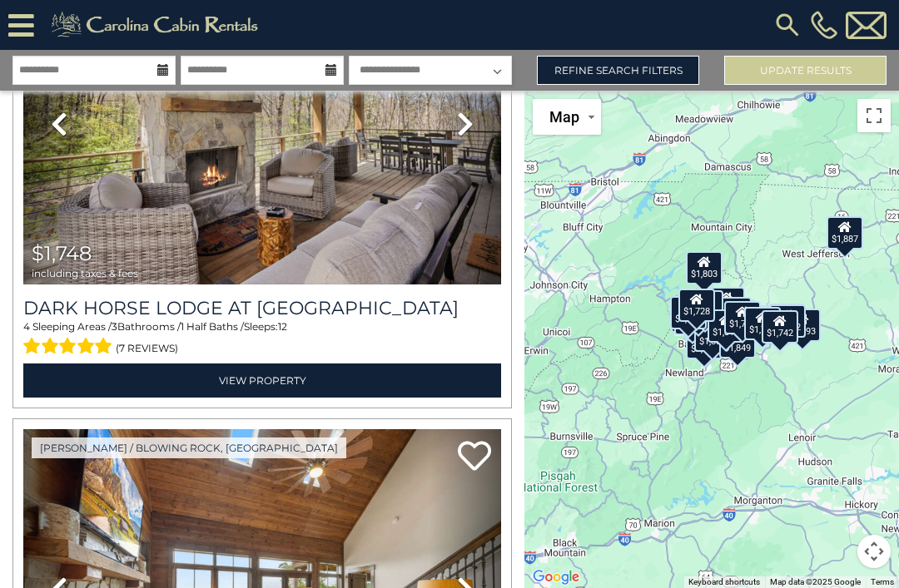
scroll to position [12698, 0]
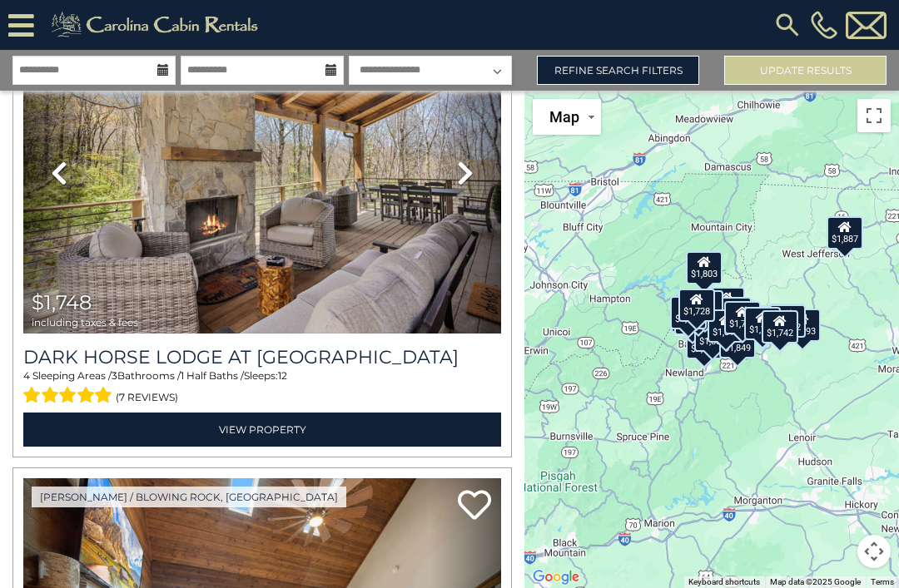
click at [467, 170] on icon at bounding box center [465, 173] width 17 height 27
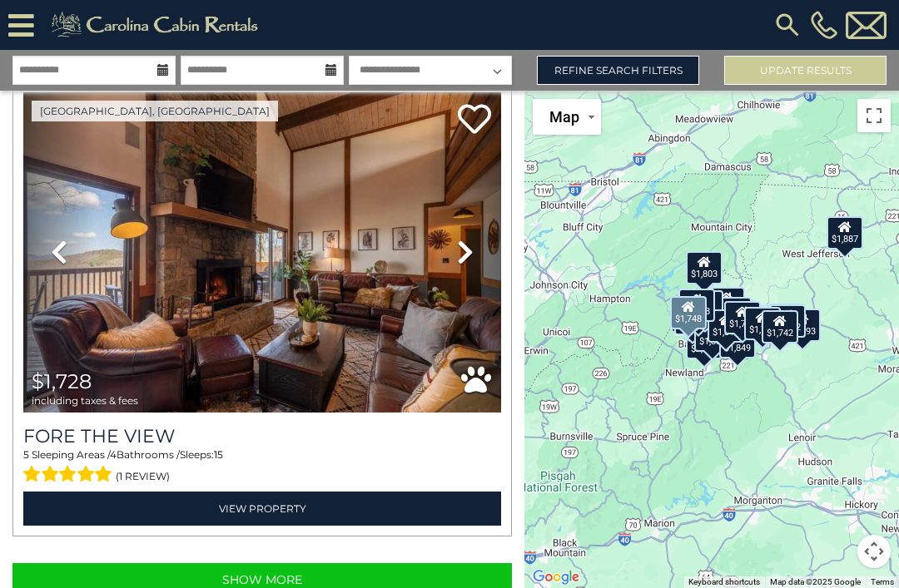
scroll to position [52, 0]
click at [271, 563] on button "Show More" at bounding box center [261, 579] width 499 height 33
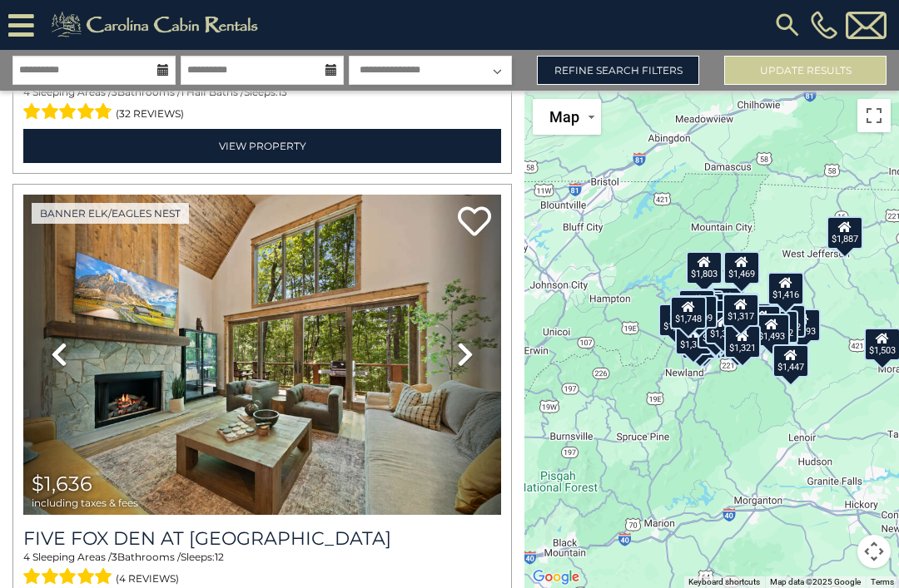
scroll to position [16242, 0]
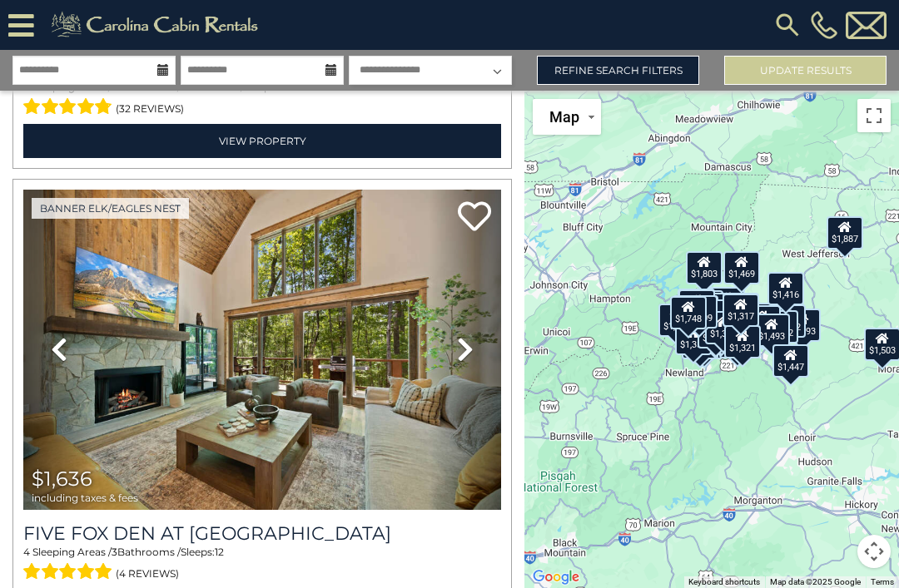
click at [467, 336] on icon at bounding box center [465, 349] width 17 height 27
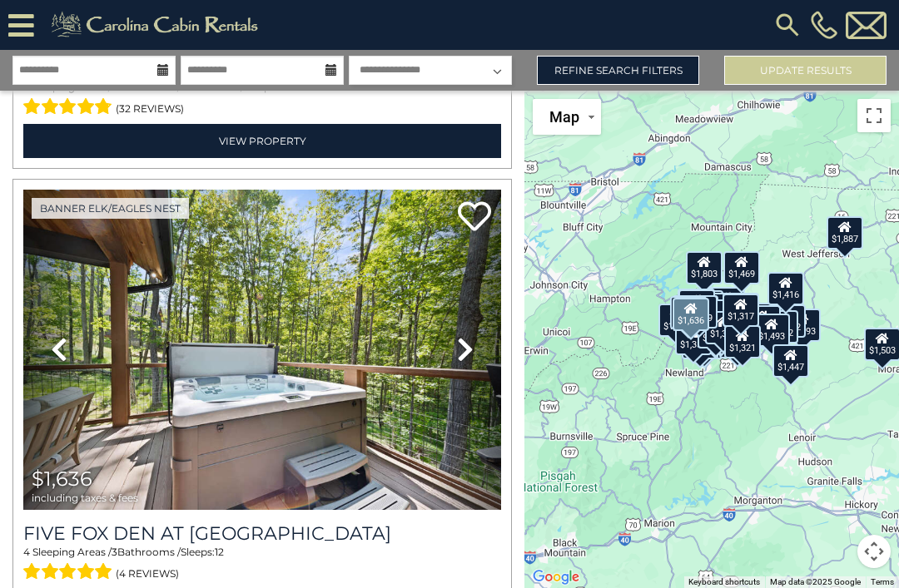
click at [469, 336] on icon at bounding box center [465, 349] width 17 height 27
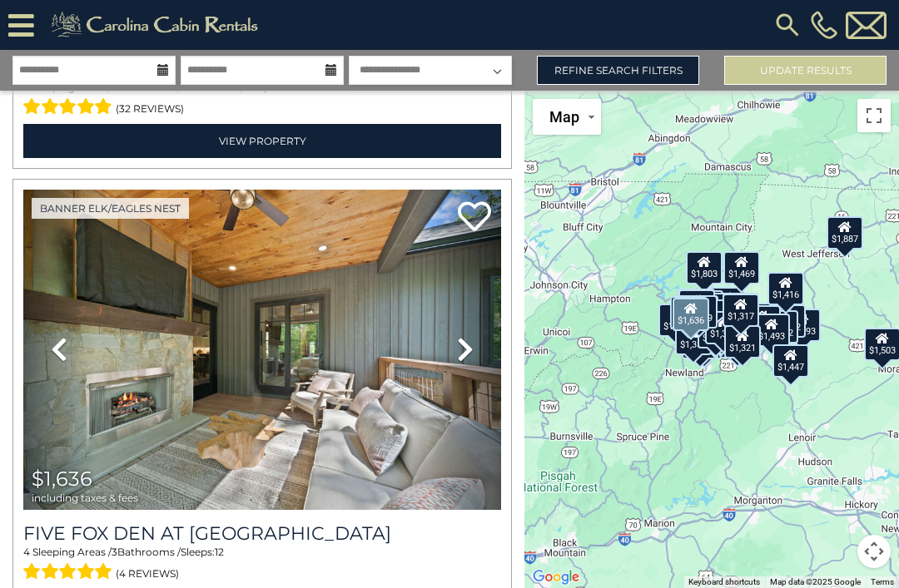
click at [460, 336] on icon at bounding box center [465, 349] width 17 height 27
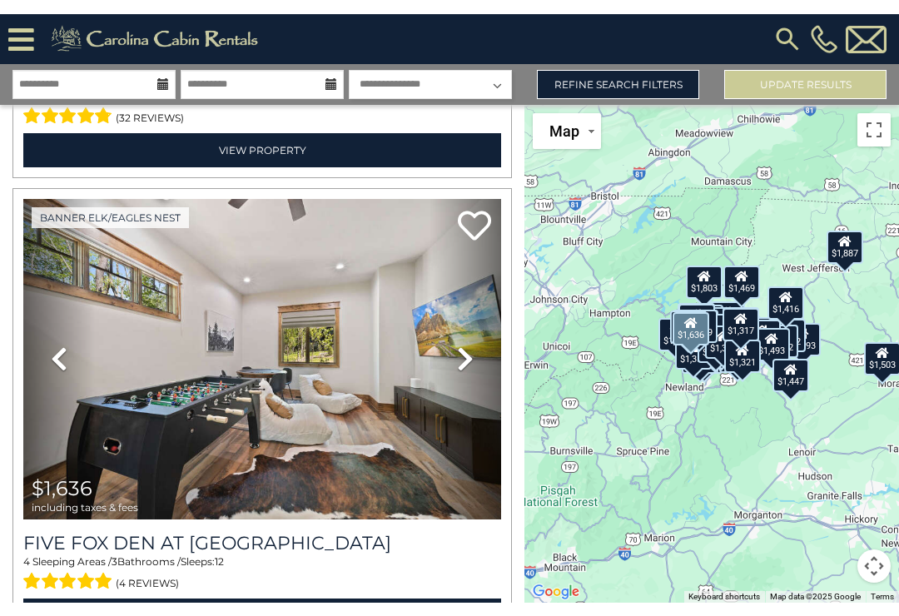
scroll to position [26, 0]
